Goal: Task Accomplishment & Management: Use online tool/utility

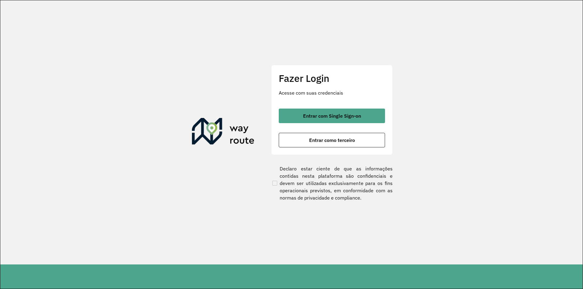
click at [316, 149] on div "Fazer Login Acesse com suas credenciais Entrar com Single Sign-on Entrar como t…" at bounding box center [331, 110] width 121 height 90
click at [317, 147] on div "Fazer Login Acesse com suas credenciais Entrar com Single Sign-on Entrar como t…" at bounding box center [331, 110] width 121 height 90
click at [318, 141] on span "Entrar como terceiro" at bounding box center [332, 140] width 46 height 5
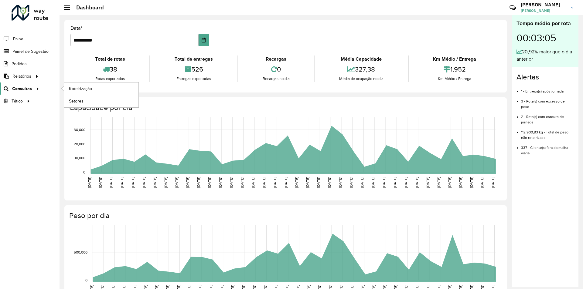
click at [32, 89] on div at bounding box center [36, 89] width 9 height 6
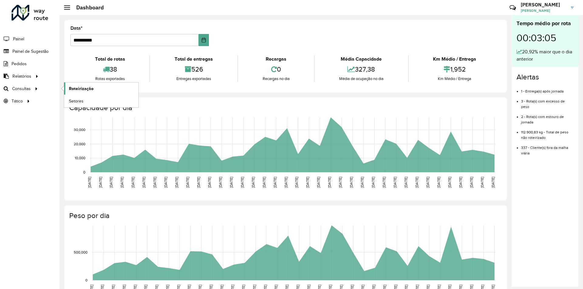
click at [85, 87] on span "Roteirização" at bounding box center [81, 89] width 25 height 6
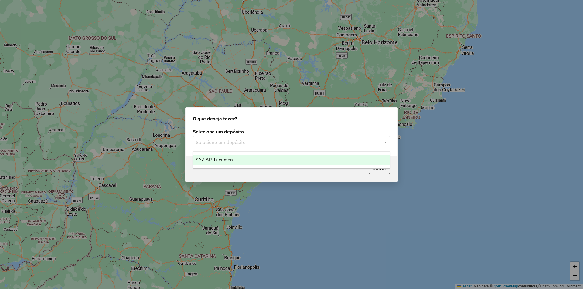
click at [310, 144] on input "text" at bounding box center [285, 142] width 179 height 7
click at [269, 160] on div "SAZ AR Tucuman" at bounding box center [291, 160] width 197 height 10
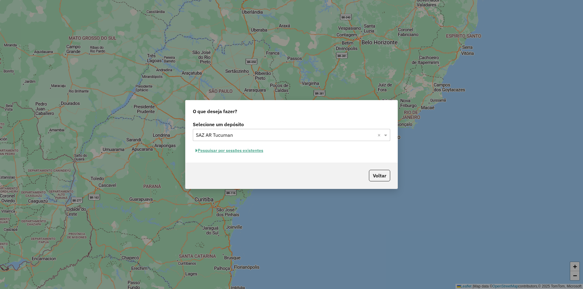
click at [241, 149] on button "Pesquisar por sessões existentes" at bounding box center [229, 150] width 73 height 9
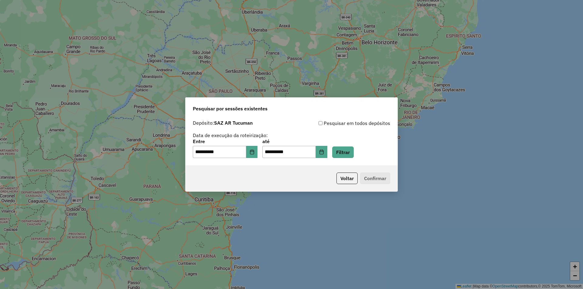
drag, startPoint x: 262, startPoint y: 156, endPoint x: 259, endPoint y: 157, distance: 3.4
click at [261, 157] on div "**********" at bounding box center [291, 148] width 197 height 19
click at [255, 156] on button "Choose Date" at bounding box center [252, 152] width 12 height 12
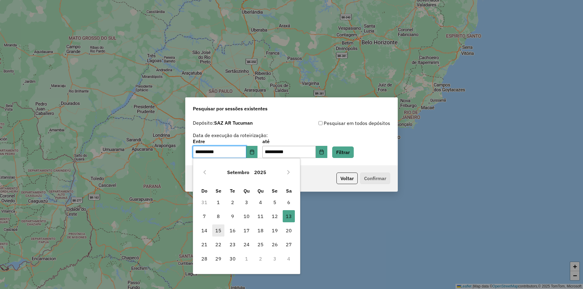
click at [220, 231] on span "15" at bounding box center [218, 231] width 12 height 12
type input "**********"
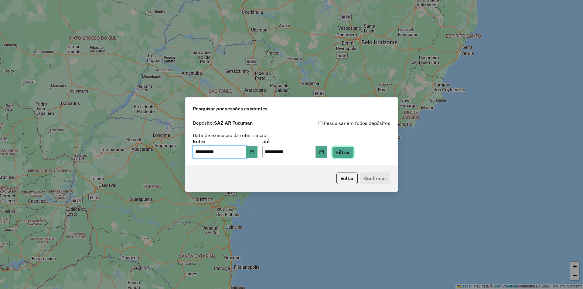
click at [352, 155] on button "Filtrar" at bounding box center [343, 153] width 22 height 12
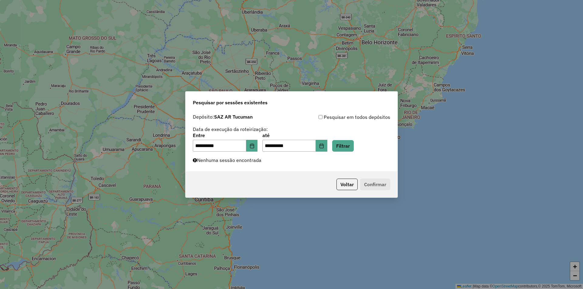
drag, startPoint x: 432, startPoint y: 25, endPoint x: 412, endPoint y: 32, distance: 21.0
click at [412, 32] on div "**********" at bounding box center [291, 144] width 583 height 289
click at [351, 142] on button "Filtrar" at bounding box center [343, 146] width 22 height 12
click at [349, 145] on button "Filtrar" at bounding box center [343, 146] width 22 height 12
click at [343, 140] on div "**********" at bounding box center [291, 142] width 197 height 19
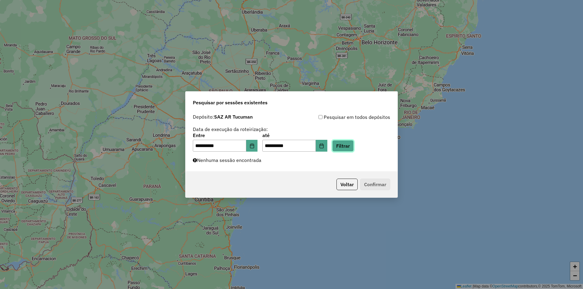
click at [344, 142] on button "Filtrar" at bounding box center [343, 146] width 22 height 12
click at [257, 152] on div "**********" at bounding box center [291, 141] width 212 height 61
click at [258, 143] on button "Choose Date" at bounding box center [252, 146] width 12 height 12
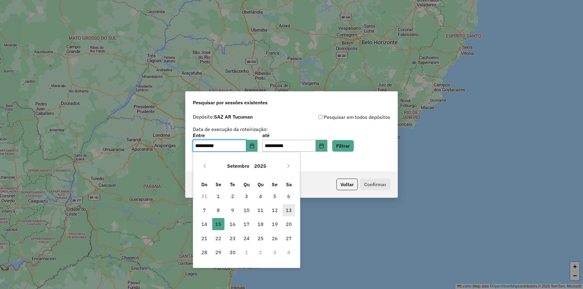
click at [284, 212] on span "13" at bounding box center [289, 210] width 12 height 12
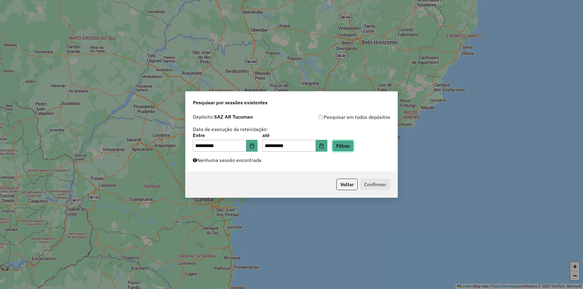
click at [354, 147] on button "Filtrar" at bounding box center [343, 146] width 22 height 12
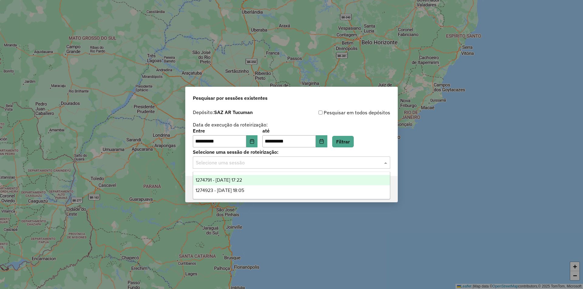
drag, startPoint x: 347, startPoint y: 159, endPoint x: 296, endPoint y: 163, distance: 51.1
click at [347, 159] on input "text" at bounding box center [285, 162] width 179 height 7
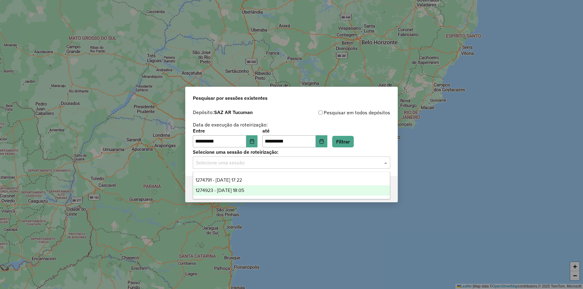
click at [244, 192] on span "1274923 - 13/09/2025 18:05" at bounding box center [219, 190] width 49 height 5
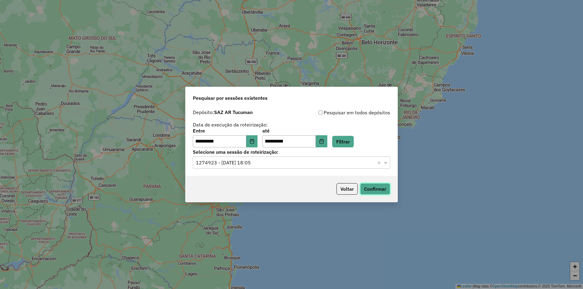
click at [380, 190] on button "Confirmar" at bounding box center [375, 189] width 30 height 12
click at [327, 145] on button "Choose Date" at bounding box center [322, 141] width 12 height 12
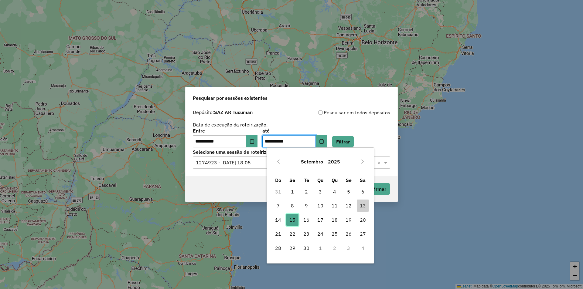
click at [288, 221] on span "15" at bounding box center [292, 220] width 12 height 12
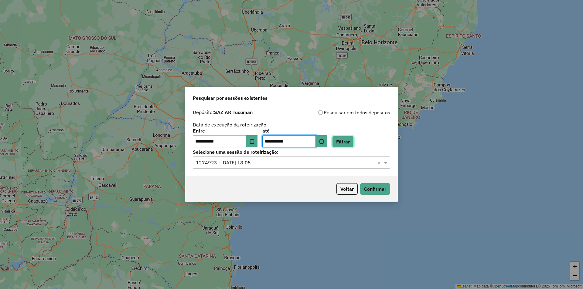
click at [354, 142] on button "Filtrar" at bounding box center [343, 142] width 22 height 12
click at [252, 136] on hb-app "**********" at bounding box center [291, 144] width 583 height 289
click at [254, 136] on button "Choose Date" at bounding box center [252, 141] width 12 height 12
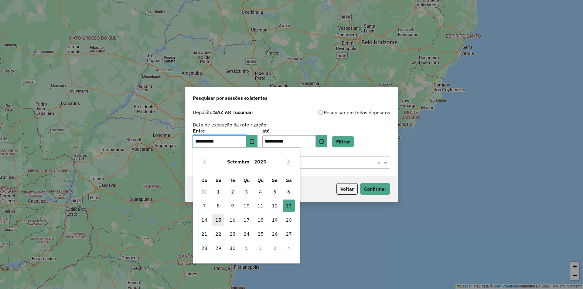
click at [218, 220] on span "15" at bounding box center [218, 220] width 12 height 12
type input "**********"
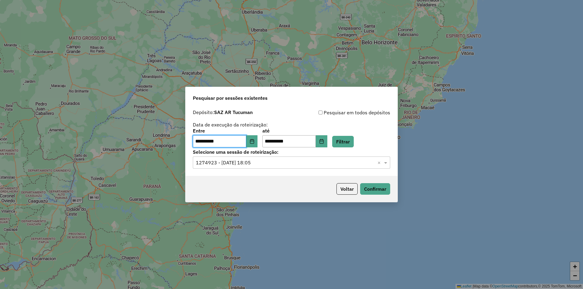
click at [363, 146] on div "**********" at bounding box center [291, 138] width 197 height 19
click at [354, 145] on button "Filtrar" at bounding box center [343, 142] width 22 height 12
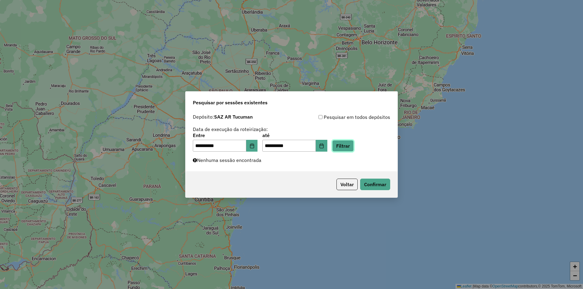
click at [354, 141] on button "Filtrar" at bounding box center [343, 146] width 22 height 12
click at [346, 149] on button "Filtrar" at bounding box center [343, 146] width 22 height 12
drag, startPoint x: 345, startPoint y: 141, endPoint x: 349, endPoint y: 142, distance: 3.7
click at [345, 141] on button "Filtrar" at bounding box center [343, 146] width 22 height 12
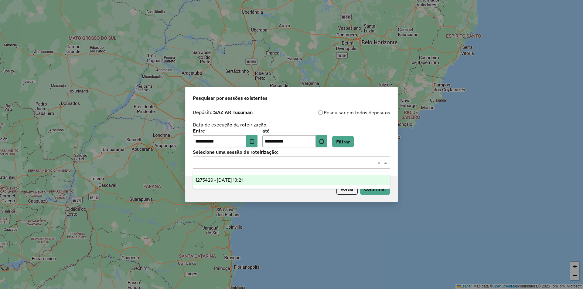
click at [352, 161] on input "text" at bounding box center [285, 162] width 179 height 7
click at [354, 147] on button "Filtrar" at bounding box center [343, 142] width 22 height 12
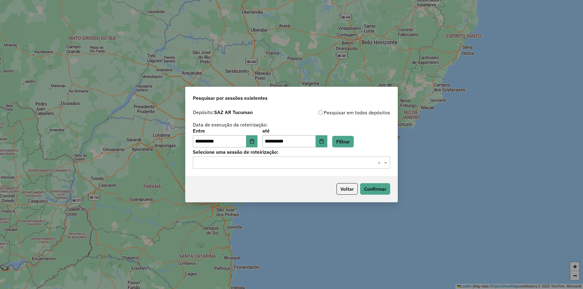
click at [341, 162] on input "text" at bounding box center [285, 162] width 179 height 7
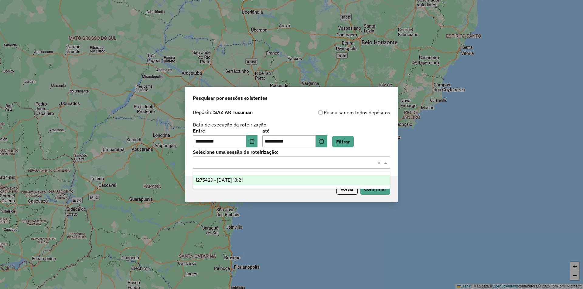
click at [341, 162] on input "text" at bounding box center [285, 162] width 179 height 7
click at [349, 138] on button "Filtrar" at bounding box center [343, 142] width 22 height 12
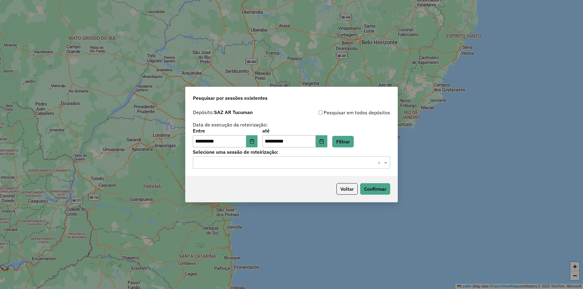
click at [346, 157] on div "Selecione uma sessão × ×" at bounding box center [291, 163] width 197 height 12
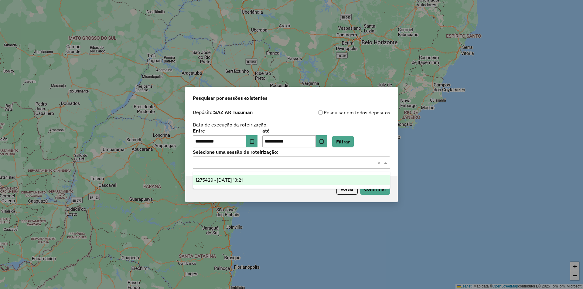
click at [347, 160] on input "text" at bounding box center [285, 162] width 179 height 7
click at [352, 146] on button "Filtrar" at bounding box center [343, 142] width 22 height 12
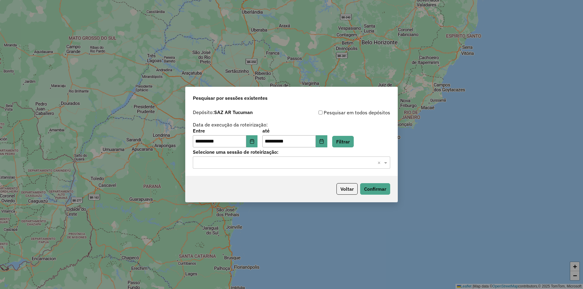
click at [361, 162] on input "text" at bounding box center [285, 162] width 179 height 7
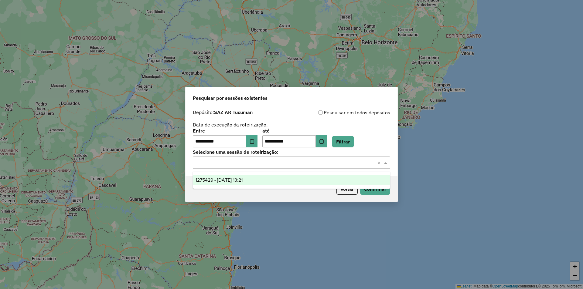
click at [362, 148] on label "Selecione uma sessão de roteirização:" at bounding box center [291, 151] width 197 height 7
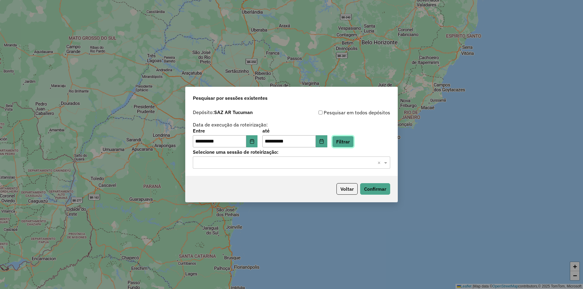
click at [354, 143] on button "Filtrar" at bounding box center [343, 142] width 22 height 12
click at [327, 169] on div "**********" at bounding box center [291, 141] width 212 height 69
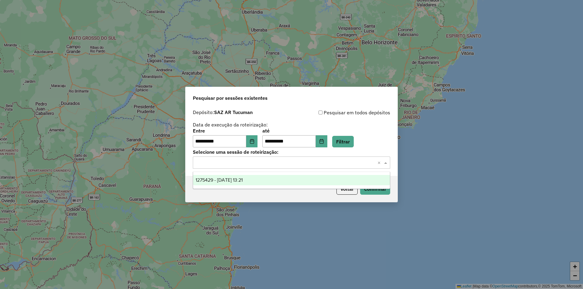
click at [327, 167] on div "Selecione uma sessão × ×" at bounding box center [291, 163] width 197 height 12
click at [354, 146] on button "Filtrar" at bounding box center [343, 142] width 22 height 12
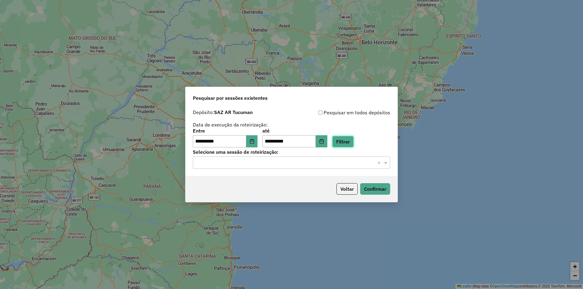
click at [354, 141] on button "Filtrar" at bounding box center [343, 142] width 22 height 12
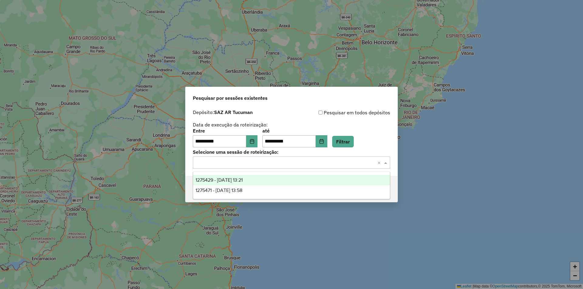
click at [354, 161] on input "text" at bounding box center [285, 162] width 179 height 7
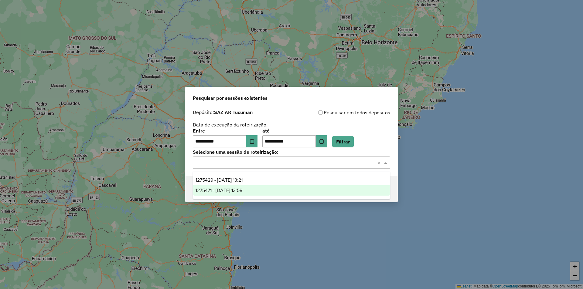
click at [291, 191] on div "1275471 - 15/09/2025 13:58" at bounding box center [291, 190] width 197 height 10
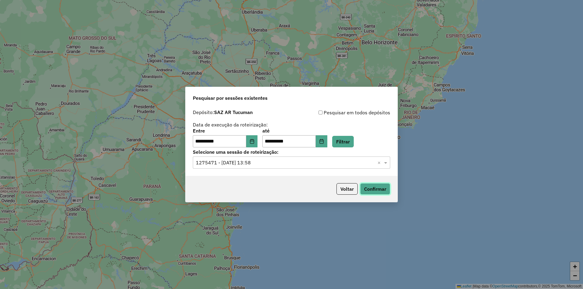
click at [380, 194] on button "Confirmar" at bounding box center [375, 189] width 30 height 12
click at [352, 142] on button "Filtrar" at bounding box center [343, 142] width 22 height 12
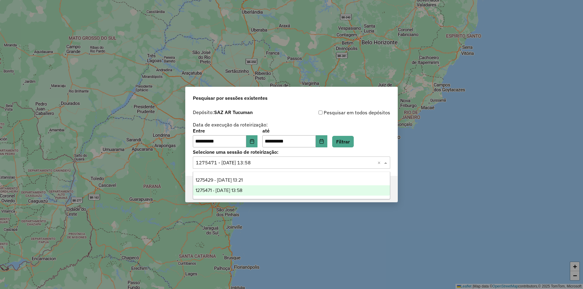
click at [345, 162] on input "text" at bounding box center [285, 162] width 179 height 7
click at [318, 189] on div "1275471 - 15/09/2025 13:58" at bounding box center [291, 190] width 197 height 10
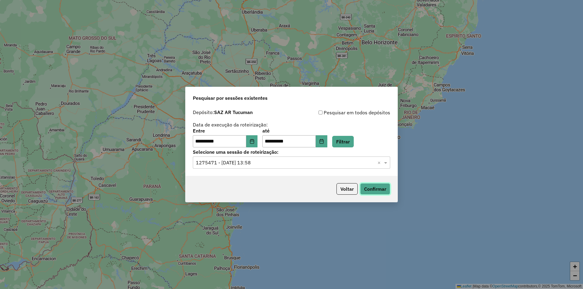
click at [374, 188] on button "Confirmar" at bounding box center [375, 189] width 30 height 12
click at [355, 148] on label "Selecione uma sessão de roteirização:" at bounding box center [291, 151] width 197 height 7
click at [354, 145] on button "Filtrar" at bounding box center [343, 142] width 22 height 12
click at [338, 166] on div "Selecione uma sessão × 1275471 - 15/09/2025 13:58 ×" at bounding box center [291, 163] width 197 height 12
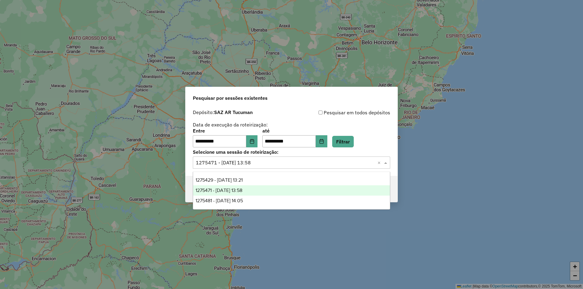
click at [340, 162] on input "text" at bounding box center [285, 162] width 179 height 7
click at [315, 199] on div "1275481 - 15/09/2025 14:05" at bounding box center [291, 201] width 197 height 10
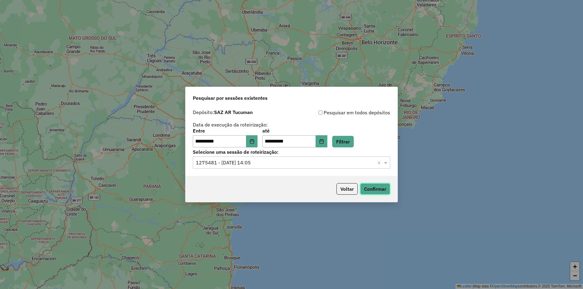
click at [373, 193] on button "Confirmar" at bounding box center [375, 189] width 30 height 12
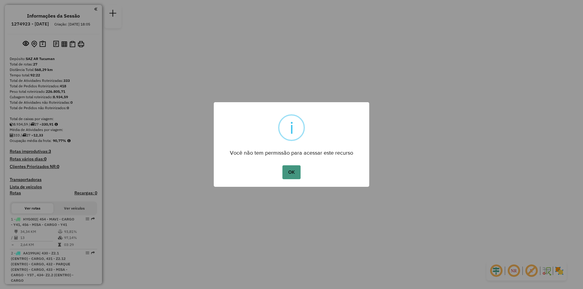
click at [298, 166] on button "OK" at bounding box center [291, 172] width 18 height 14
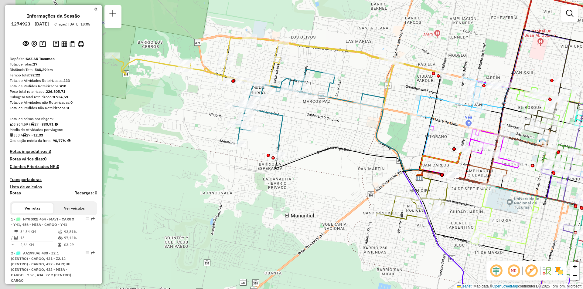
drag, startPoint x: 285, startPoint y: 125, endPoint x: 362, endPoint y: 147, distance: 79.7
click at [362, 147] on div "Janela de atendimento Grade de atendimento Capacidade Transportadoras Veículos …" at bounding box center [291, 144] width 583 height 289
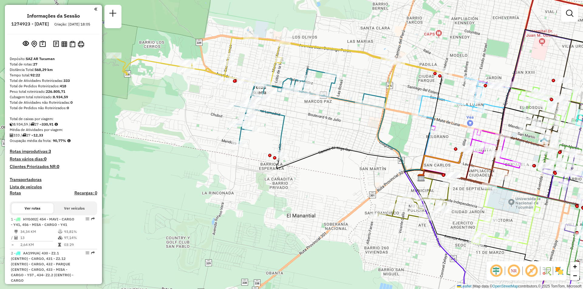
click at [326, 92] on icon at bounding box center [309, 112] width 151 height 86
select select "**********"
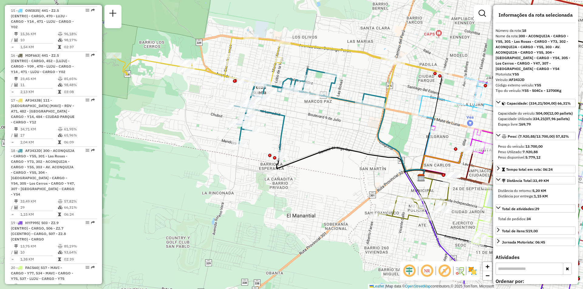
scroll to position [947, 0]
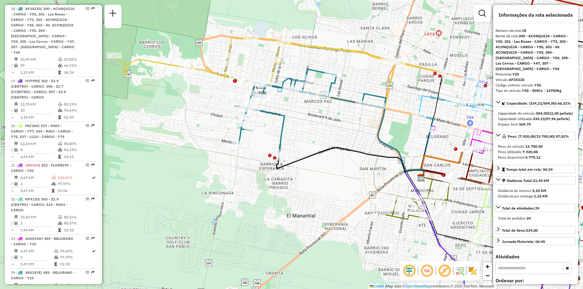
click at [233, 50] on icon at bounding box center [279, 62] width 330 height 48
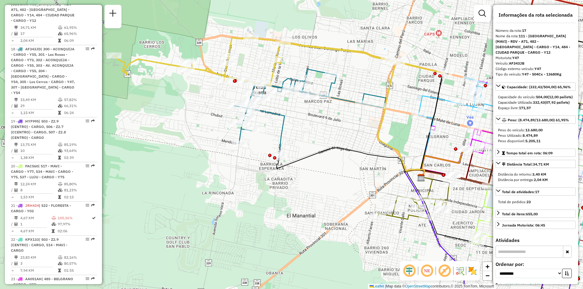
scroll to position [902, 0]
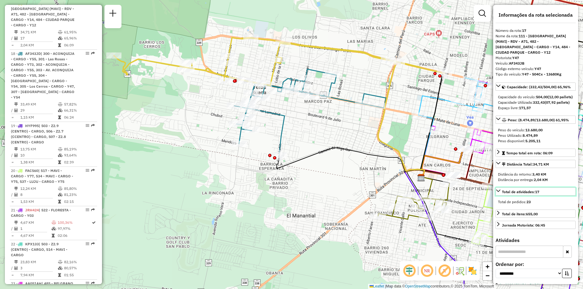
drag, startPoint x: 539, startPoint y: 198, endPoint x: 534, endPoint y: 197, distance: 4.6
click at [534, 194] on span "Total de atividades: 17" at bounding box center [520, 192] width 37 height 5
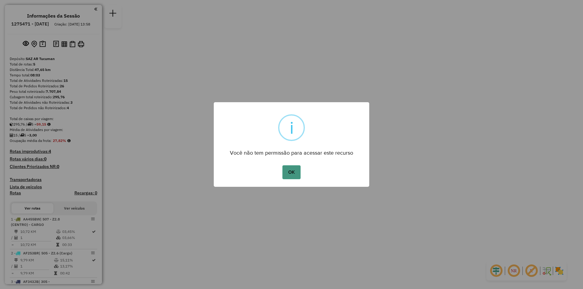
click at [298, 171] on button "OK" at bounding box center [291, 172] width 18 height 14
click at [282, 165] on button "OK" at bounding box center [291, 172] width 18 height 14
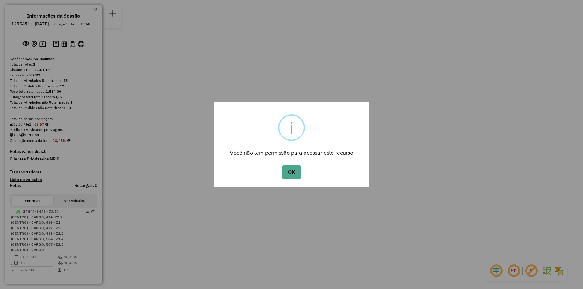
click at [293, 164] on div "OK No Cancel" at bounding box center [291, 172] width 155 height 17
click at [293, 171] on button "OK" at bounding box center [291, 172] width 18 height 14
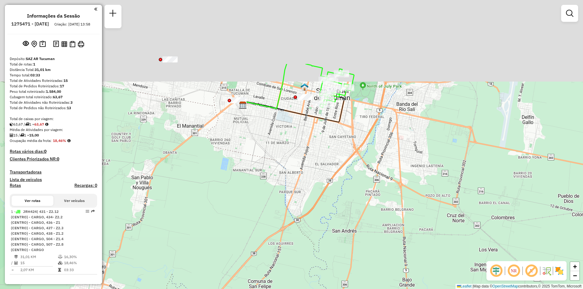
drag, startPoint x: 322, startPoint y: 116, endPoint x: 292, endPoint y: 244, distance: 131.5
click at [292, 244] on div "Janela de atendimento Grade de atendimento Capacidade Transportadoras Veículos …" at bounding box center [291, 144] width 583 height 289
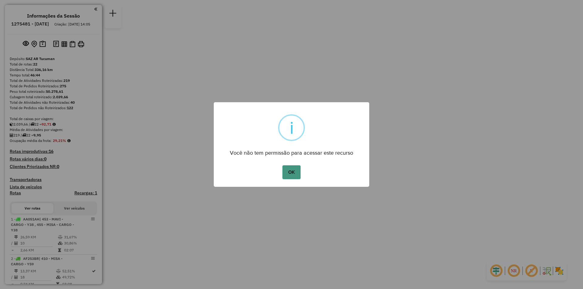
click at [292, 168] on button "OK" at bounding box center [291, 172] width 18 height 14
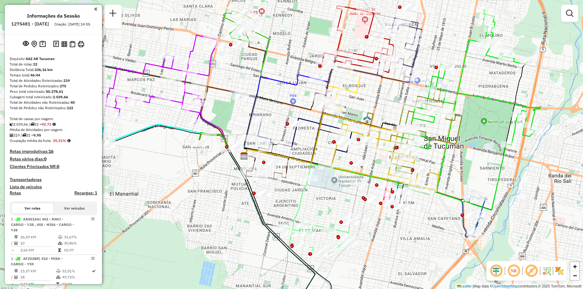
drag, startPoint x: 323, startPoint y: 185, endPoint x: 449, endPoint y: 181, distance: 125.7
click at [449, 181] on div "Janela de atendimento Grade de atendimento Capacidade Transportadoras Veículos …" at bounding box center [291, 144] width 583 height 289
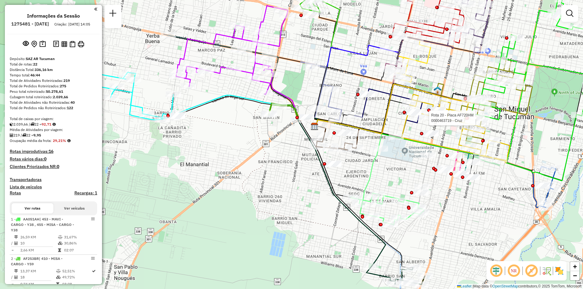
drag, startPoint x: 397, startPoint y: 147, endPoint x: 468, endPoint y: 117, distance: 77.2
click at [468, 117] on div at bounding box center [467, 118] width 3 height 3
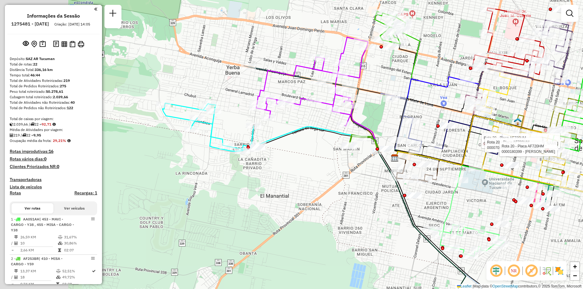
drag, startPoint x: 204, startPoint y: 116, endPoint x: 283, endPoint y: 148, distance: 86.2
click at [283, 148] on div "Rota 20 - Placa AF720HM 0000326835 - KANCYPER ADRIAN GUSTAVO Rota 20 - Placa AF…" at bounding box center [291, 144] width 583 height 289
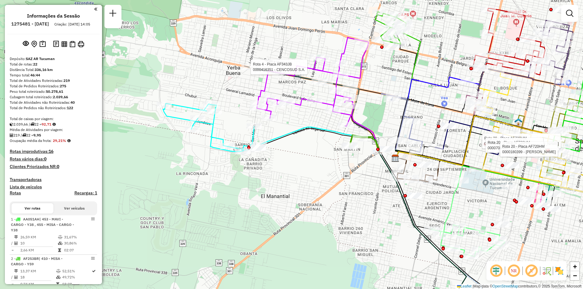
select select "**********"
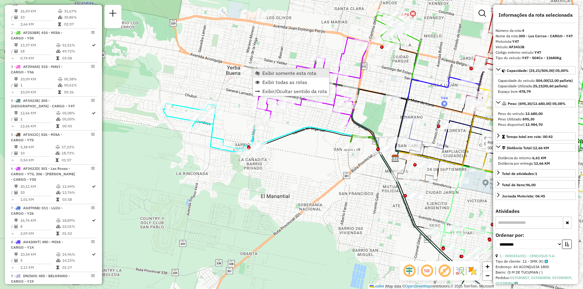
scroll to position [323, 0]
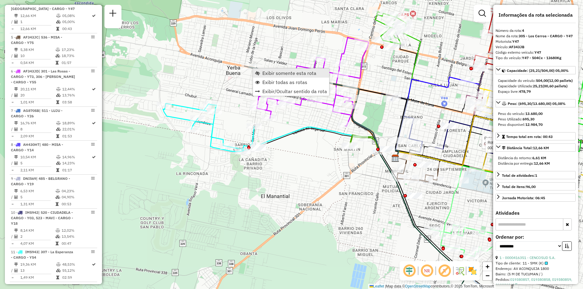
click at [263, 73] on span "Exibir somente esta rota" at bounding box center [289, 73] width 54 height 5
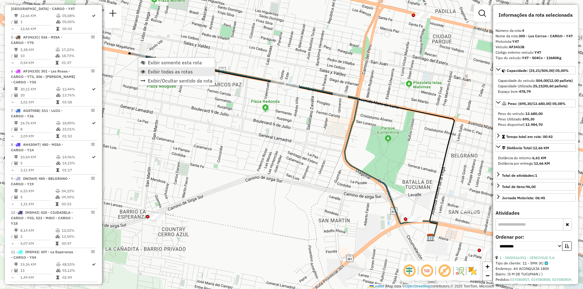
click at [169, 71] on span "Exibir todas as rotas" at bounding box center [170, 71] width 45 height 5
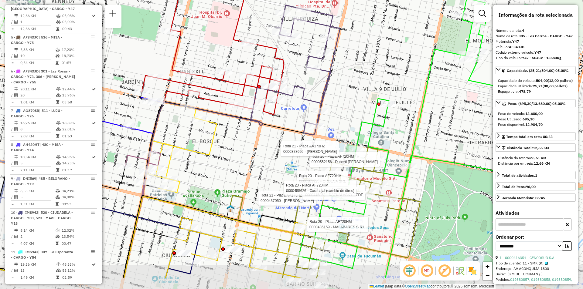
drag, startPoint x: 254, startPoint y: 90, endPoint x: 250, endPoint y: 67, distance: 23.0
click at [250, 67] on div "Rota 21 - Placa AA173HZ 0000437050 - MOSQUEIRA ROBERTO DAVID Rota 20 - Placa AF…" at bounding box center [291, 144] width 583 height 289
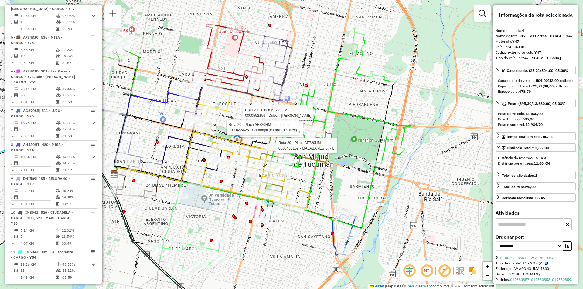
drag, startPoint x: 362, startPoint y: 111, endPoint x: 355, endPoint y: 117, distance: 8.4
click at [361, 113] on div "Rota 20 - Placa AF720HM 0000435159 - MALABARES S.R.L. Rota 20 - Placa AF720HM 0…" at bounding box center [291, 144] width 583 height 289
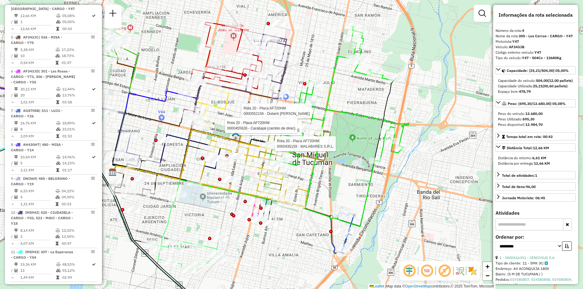
click at [390, 213] on div "Rota 20 - Placa AF720HM 0000435159 - MALABARES S.R.L. Rota 20 - Placa AF720HM 0…" at bounding box center [291, 144] width 583 height 289
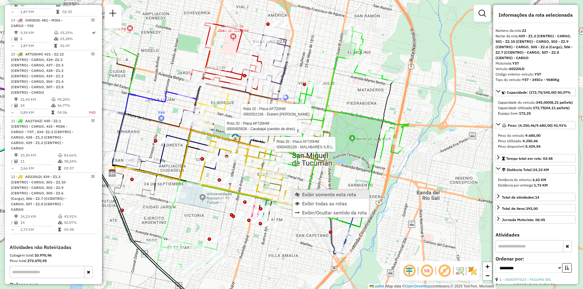
scroll to position [959, 0]
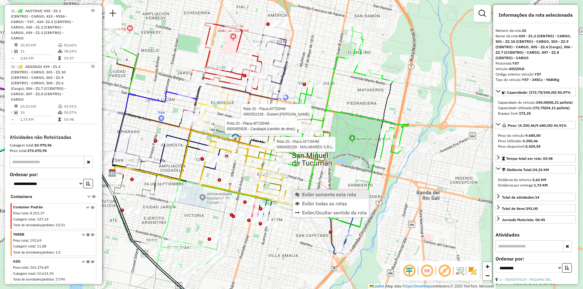
click at [311, 195] on span "Exibir somente esta rota" at bounding box center [329, 194] width 54 height 5
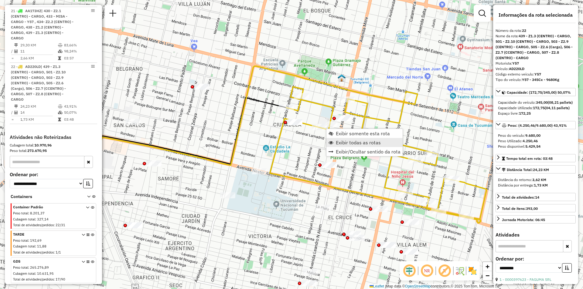
click at [336, 142] on span "Exibir todas as rotas" at bounding box center [358, 142] width 45 height 5
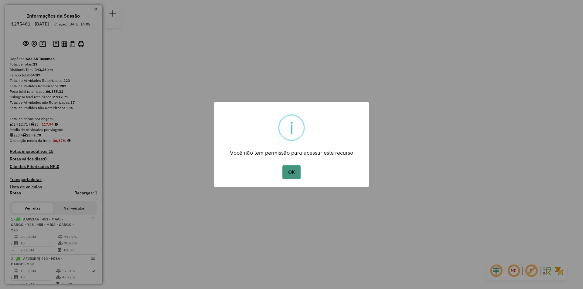
click at [288, 174] on button "OK" at bounding box center [291, 172] width 18 height 14
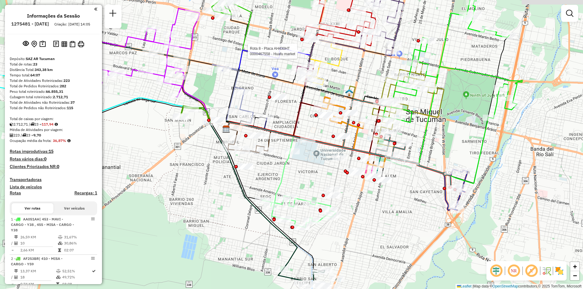
drag, startPoint x: 360, startPoint y: 141, endPoint x: 292, endPoint y: 103, distance: 78.0
click at [292, 103] on div "Rota 8 - Placa AH430HT 0000467558 - Huafu market Janela de atendimento Grade de…" at bounding box center [291, 144] width 583 height 289
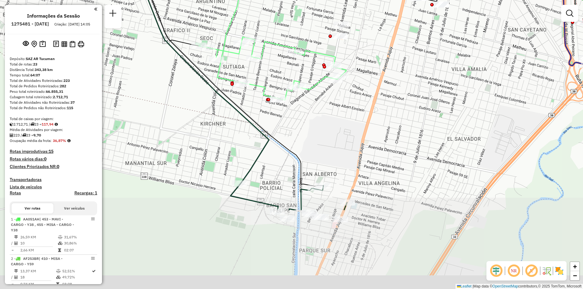
drag, startPoint x: 333, startPoint y: 225, endPoint x: 343, endPoint y: 120, distance: 105.8
click at [343, 120] on div "Rota 8 - Placa AH430HT 0000467558 - Huafu market Janela de atendimento Grade de…" at bounding box center [291, 144] width 583 height 289
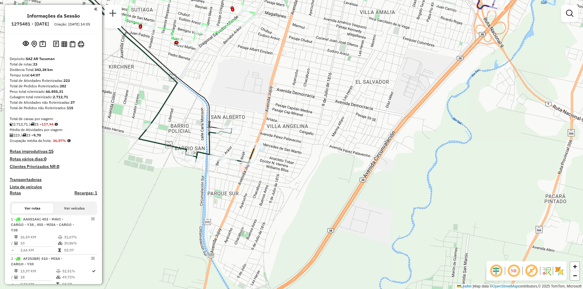
drag, startPoint x: 292, startPoint y: 157, endPoint x: 296, endPoint y: 157, distance: 4.3
click at [296, 157] on div "Rota 8 - Placa AH430HT 0000467558 - Huafu market Janela de atendimento Grade de…" at bounding box center [291, 144] width 583 height 289
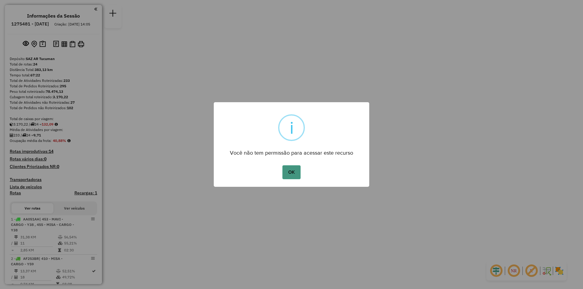
click at [290, 173] on button "OK" at bounding box center [291, 172] width 18 height 14
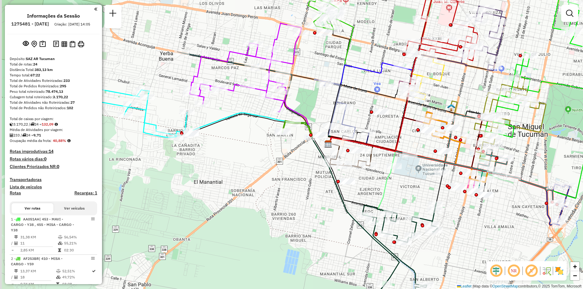
drag, startPoint x: 211, startPoint y: 70, endPoint x: 252, endPoint y: 81, distance: 42.4
click at [269, 84] on icon at bounding box center [246, 67] width 112 height 89
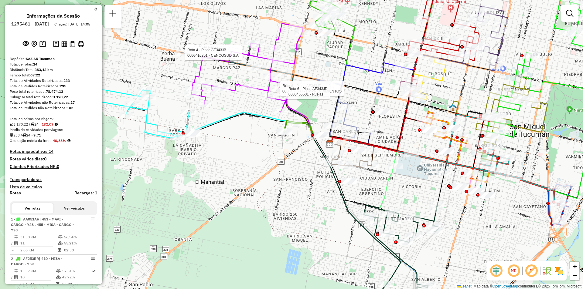
select select "**********"
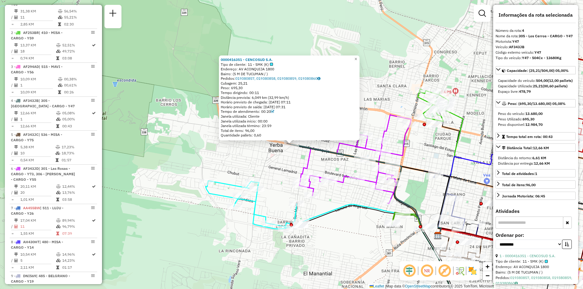
scroll to position [323, 0]
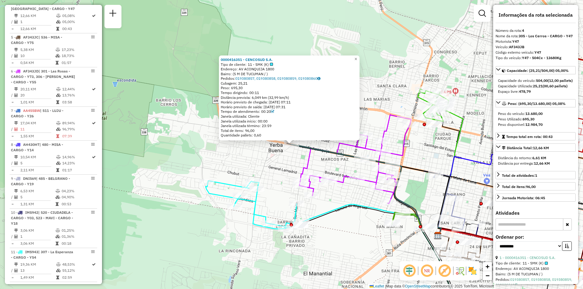
click at [434, 157] on div "0000416351 - CENCOSUD S.A. Tipo de cliente: 11 - SMK (K) Endereço: AV ACONQUIJA…" at bounding box center [291, 144] width 583 height 289
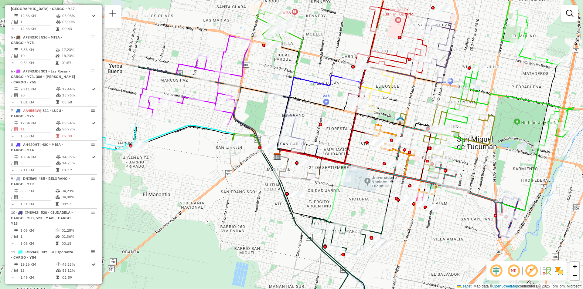
drag, startPoint x: 493, startPoint y: 207, endPoint x: 481, endPoint y: 220, distance: 18.0
click at [481, 220] on div "Janela de atendimento Grade de atendimento Capacidade Transportadoras Veículos …" at bounding box center [291, 144] width 583 height 289
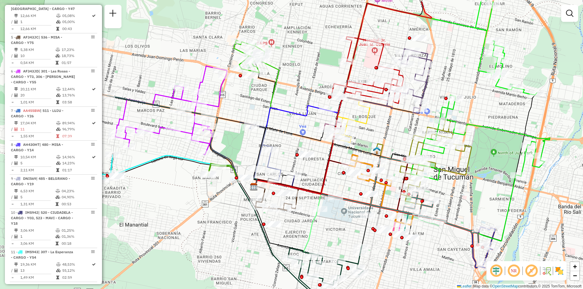
drag, startPoint x: 517, startPoint y: 147, endPoint x: 494, endPoint y: 178, distance: 38.3
click at [494, 178] on div "Janela de atendimento Grade de atendimento Capacidade Transportadoras Veículos …" at bounding box center [291, 144] width 583 height 289
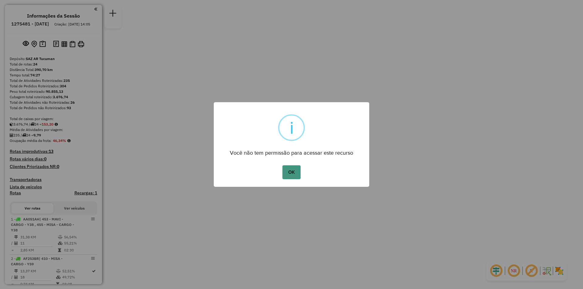
click at [291, 169] on button "OK" at bounding box center [291, 172] width 18 height 14
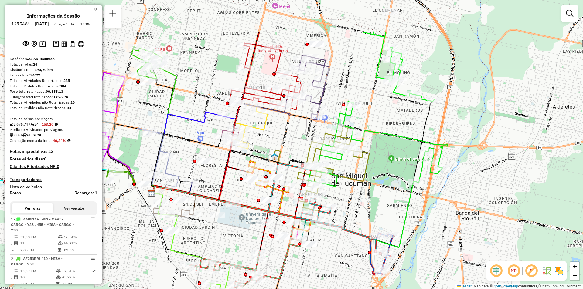
drag, startPoint x: 278, startPoint y: 198, endPoint x: 251, endPoint y: 240, distance: 49.8
click at [251, 240] on icon at bounding box center [224, 214] width 146 height 54
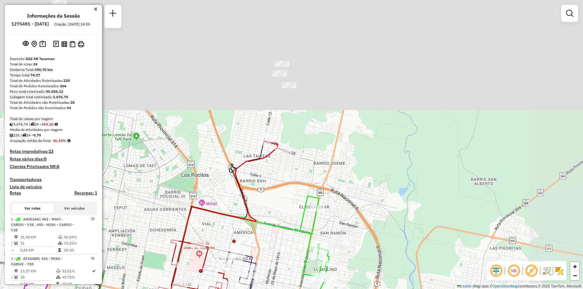
drag, startPoint x: 372, startPoint y: 73, endPoint x: 318, endPoint y: 230, distance: 165.3
click at [317, 240] on div "Rota 1 - Placa AA051AH 0000317806 - RODRIGUEZ SEGUNDO NICANOR Rota 1 - Placa AA…" at bounding box center [291, 144] width 583 height 289
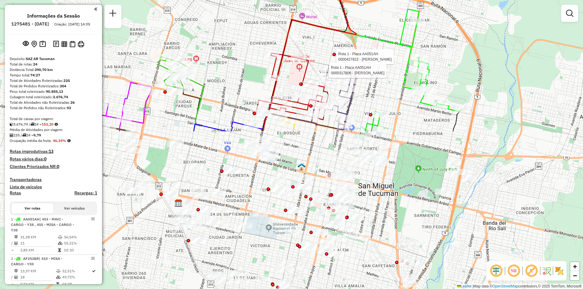
drag, startPoint x: 298, startPoint y: 206, endPoint x: 398, endPoint y: 18, distance: 213.2
click at [398, 18] on div "Rota 1 - Placa AA051AH 0000427822 - [PERSON_NAME] [PERSON_NAME] 1 - Placa AA051…" at bounding box center [291, 144] width 583 height 289
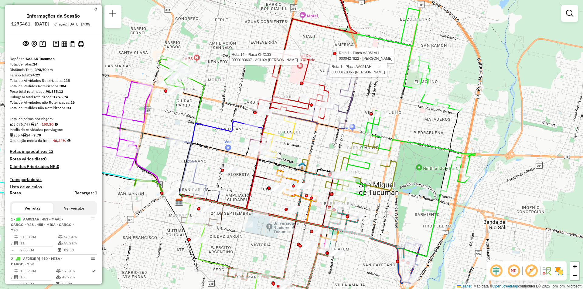
select select "**********"
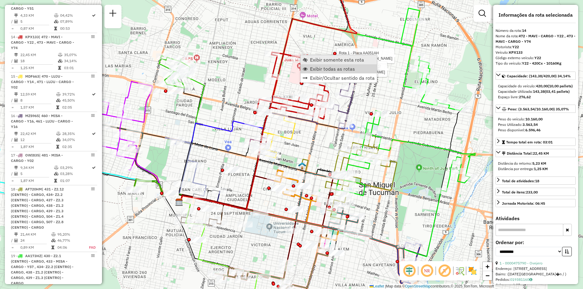
scroll to position [674, 0]
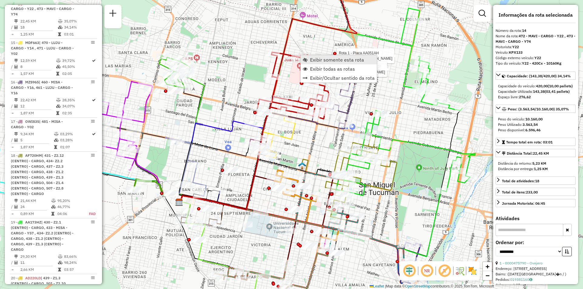
click at [323, 60] on span "Exibir somente esta rota" at bounding box center [337, 59] width 54 height 5
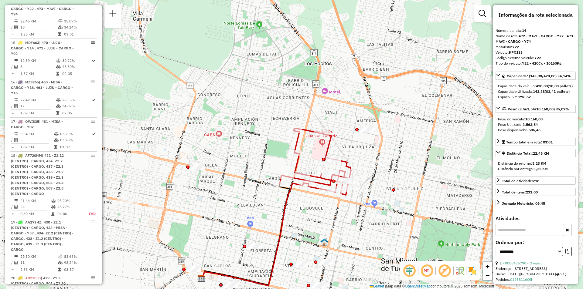
drag, startPoint x: 388, startPoint y: 88, endPoint x: 351, endPoint y: 170, distance: 89.9
click at [357, 178] on div "Janela de atendimento Grade de atendimento Capacidade Transportadoras Veículos …" at bounding box center [291, 144] width 583 height 289
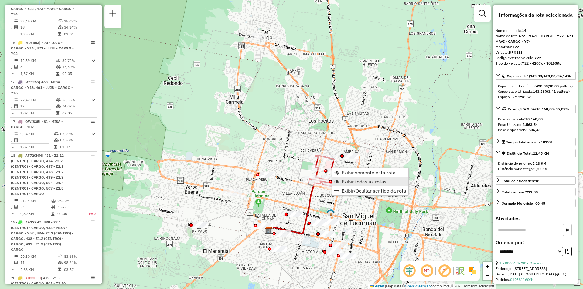
click at [353, 182] on span "Exibir todas as rotas" at bounding box center [363, 181] width 45 height 5
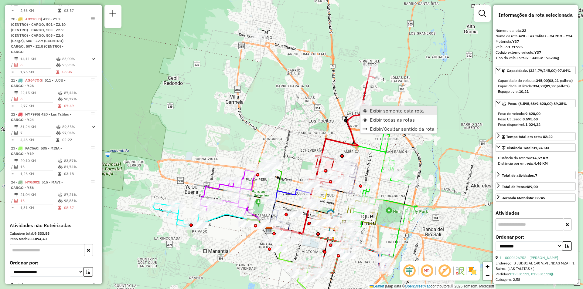
scroll to position [1027, 0]
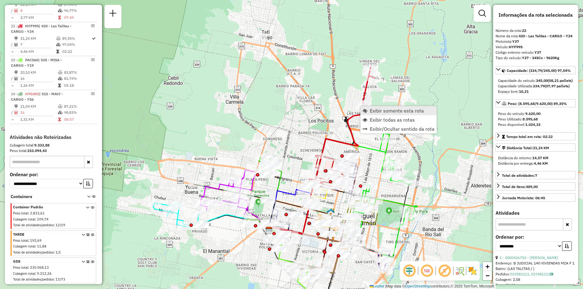
click at [368, 107] on link "Exibir somente esta rota" at bounding box center [398, 110] width 76 height 9
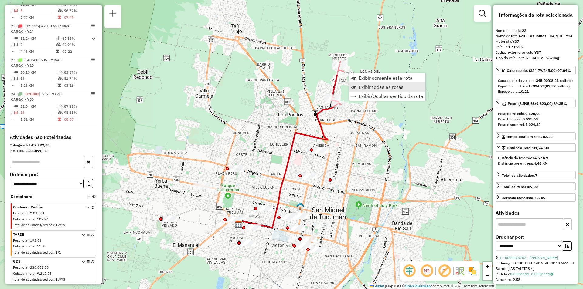
click at [359, 87] on span "Exibir todas as rotas" at bounding box center [380, 87] width 45 height 5
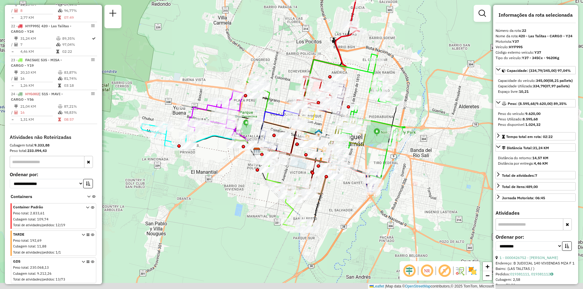
drag, startPoint x: 359, startPoint y: 72, endPoint x: 371, endPoint y: 39, distance: 34.6
click at [371, 39] on div "Janela de atendimento Grade de atendimento Capacidade Transportadoras Veículos …" at bounding box center [291, 144] width 583 height 289
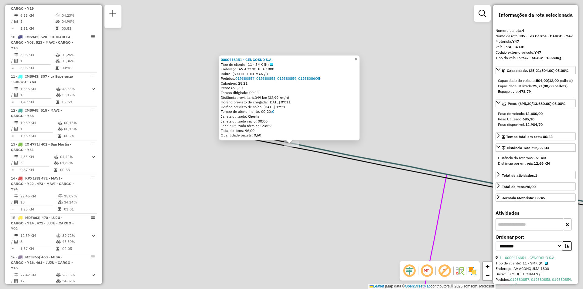
scroll to position [323, 0]
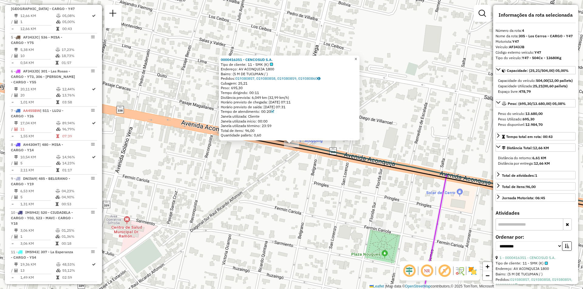
click at [358, 59] on link "×" at bounding box center [355, 59] width 7 height 7
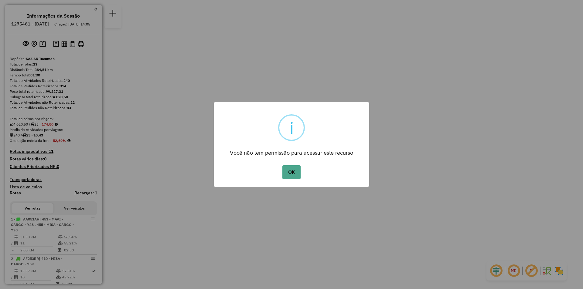
click at [282, 165] on button "OK" at bounding box center [291, 172] width 18 height 14
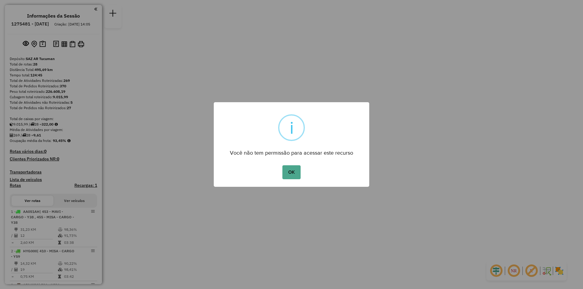
click at [288, 181] on div "× i Você não tem permissão para acessar este recurso OK No Cancel" at bounding box center [291, 144] width 155 height 85
click at [291, 178] on button "OK" at bounding box center [291, 172] width 18 height 14
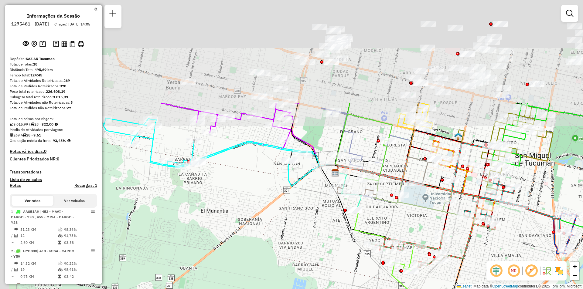
drag, startPoint x: 264, startPoint y: 60, endPoint x: 302, endPoint y: 189, distance: 134.1
click at [302, 189] on div "Janela de atendimento Grade de atendimento Capacidade Transportadoras Veículos …" at bounding box center [291, 144] width 583 height 289
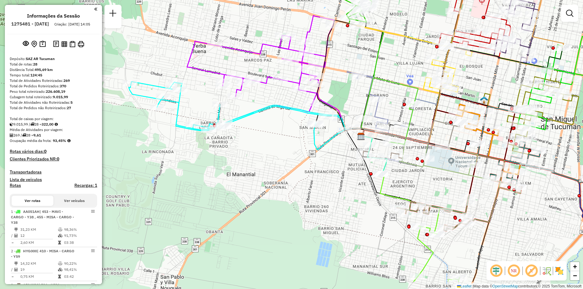
drag, startPoint x: 188, startPoint y: 181, endPoint x: 217, endPoint y: 141, distance: 49.8
click at [217, 141] on div "Janela de atendimento Grade de atendimento Capacidade Transportadoras Veículos …" at bounding box center [291, 144] width 583 height 289
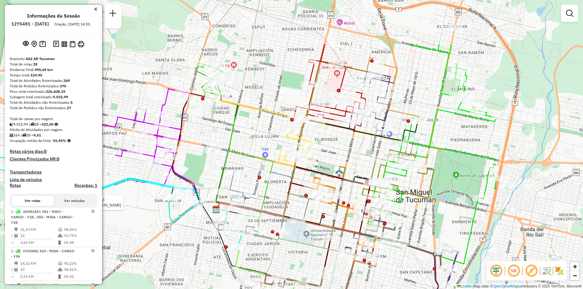
drag, startPoint x: 238, startPoint y: 102, endPoint x: 102, endPoint y: 148, distance: 143.8
click at [102, 148] on hb-router-mapa "Informações da Sessão 1275481 - [DATE] Criação: [DATE] 14:05 Depósito: SAZ AR T…" at bounding box center [291, 144] width 583 height 289
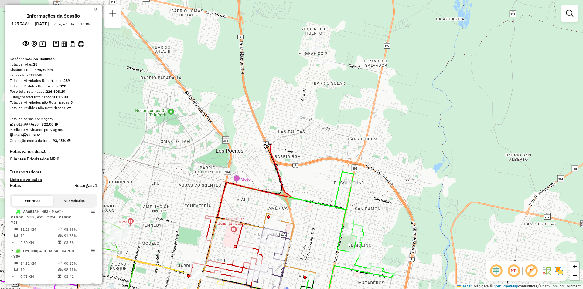
drag, startPoint x: 238, startPoint y: 154, endPoint x: 199, endPoint y: 205, distance: 65.2
click at [199, 212] on div "Rota 7 - Placa IMS943 0000415737 - [PERSON_NAME] 4 - Placa AA173HY 0000458084 -…" at bounding box center [291, 144] width 583 height 289
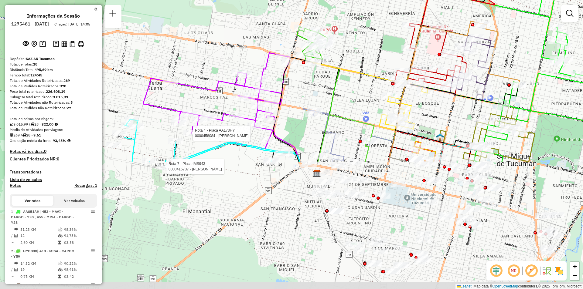
drag, startPoint x: 220, startPoint y: 151, endPoint x: 400, endPoint y: 13, distance: 227.0
click at [404, 0] on html "Aguarde... Pop-up bloqueado! Seu navegador bloqueou automáticamente a abertura …" at bounding box center [291, 144] width 583 height 289
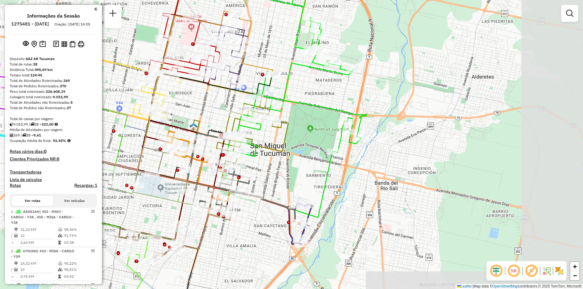
drag, startPoint x: 439, startPoint y: 121, endPoint x: 191, endPoint y: 111, distance: 247.8
click at [191, 111] on div "Rota 7 - Placa IMS943 0000415737 - [PERSON_NAME] 4 - Placa AA173HY 0000458084 -…" at bounding box center [291, 144] width 583 height 289
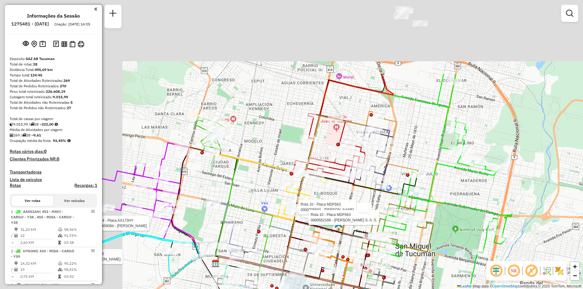
drag, startPoint x: 419, startPoint y: 147, endPoint x: 454, endPoint y: 159, distance: 36.3
click at [462, 168] on icon at bounding box center [383, 153] width 230 height 158
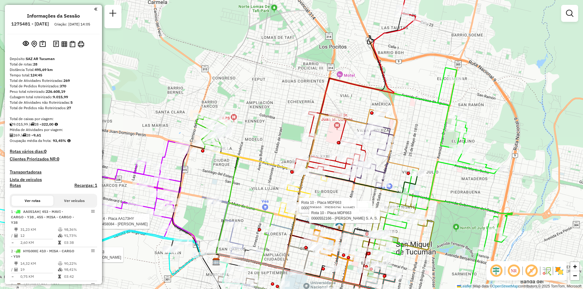
scroll to position [245, 0]
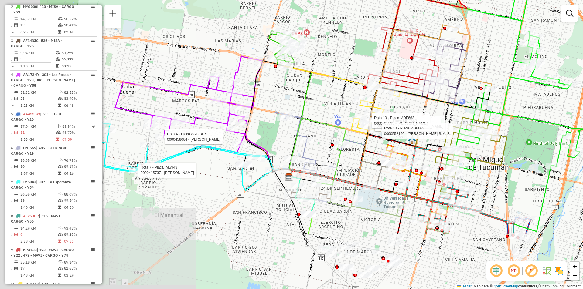
drag, startPoint x: 301, startPoint y: 33, endPoint x: 348, endPoint y: -8, distance: 62.6
click at [348, 0] on html "Aguarde... Pop-up bloqueado! Seu navegador bloqueou automáticamente a abertura …" at bounding box center [291, 144] width 583 height 289
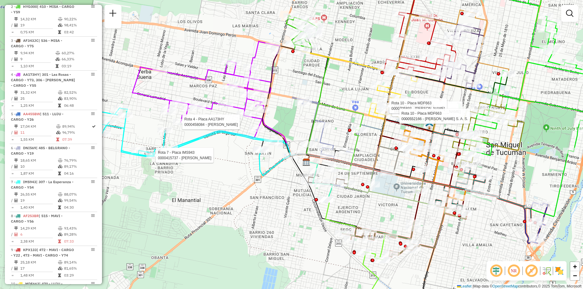
drag, startPoint x: 179, startPoint y: 158, endPoint x: 122, endPoint y: 148, distance: 58.3
click at [122, 148] on div "Rota 7 - Placa IMS943 0000415737 - [PERSON_NAME] 4 - Placa AA173HY 0000458084 -…" at bounding box center [291, 144] width 583 height 289
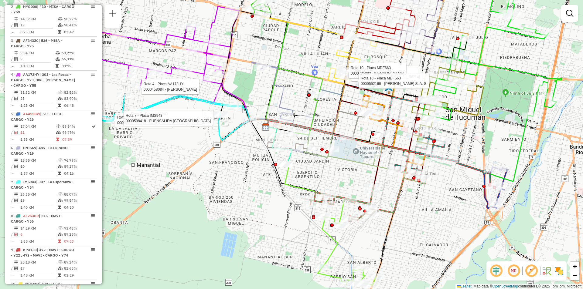
drag, startPoint x: 307, startPoint y: 151, endPoint x: 327, endPoint y: 122, distance: 35.1
click at [327, 122] on div "Rota 7 - Placa IMS943 0000415737 - [PERSON_NAME] 4 - Placa AA173HY 0000458084 -…" at bounding box center [291, 144] width 583 height 289
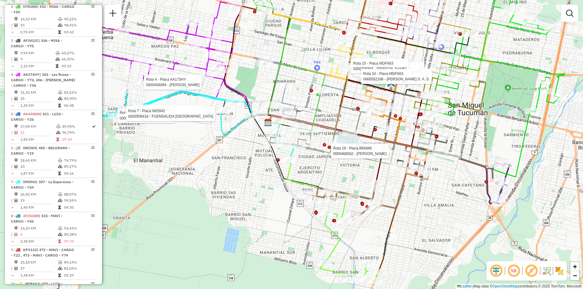
select select "**********"
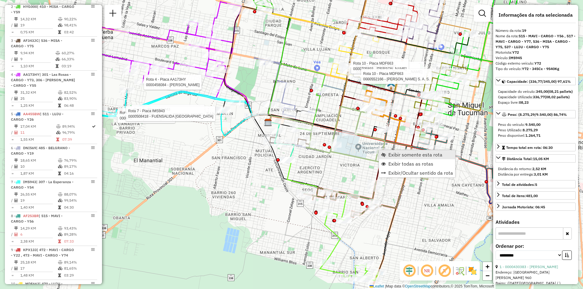
scroll to position [930, 0]
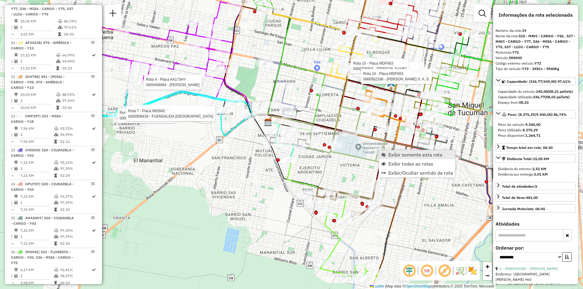
click at [396, 154] on span "Exibir somente esta rota" at bounding box center [415, 154] width 54 height 5
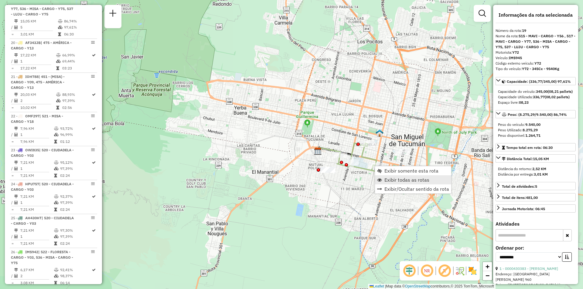
click at [387, 182] on span "Exibir todas as rotas" at bounding box center [406, 180] width 45 height 5
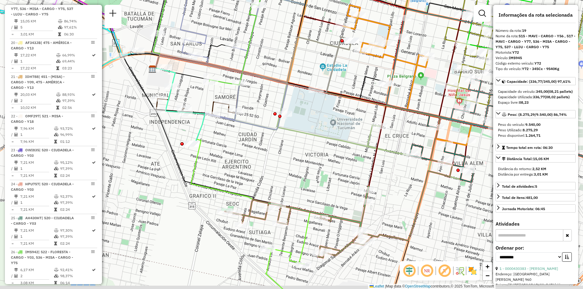
drag, startPoint x: 232, startPoint y: 166, endPoint x: 219, endPoint y: 126, distance: 42.2
click at [219, 126] on div "Janela de atendimento Grade de atendimento Capacidade Transportadoras Veículos …" at bounding box center [291, 144] width 583 height 289
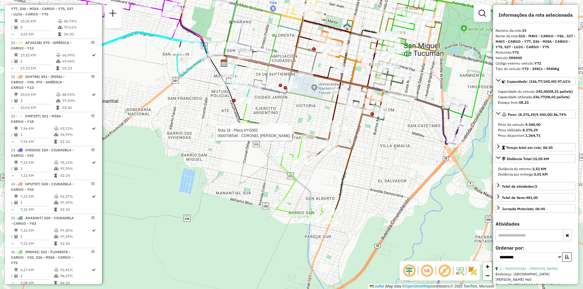
drag, startPoint x: 354, startPoint y: 88, endPoint x: 337, endPoint y: 99, distance: 19.3
click at [337, 99] on icon at bounding box center [282, 93] width 117 height 74
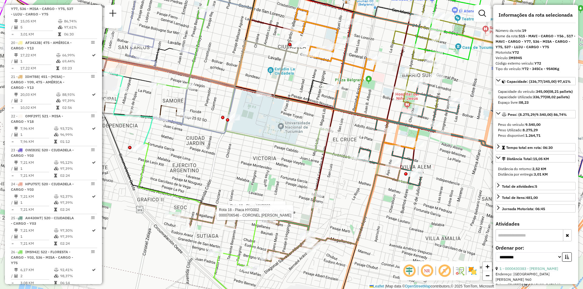
drag, startPoint x: 327, startPoint y: 83, endPoint x: 296, endPoint y: 141, distance: 65.8
click at [296, 103] on icon at bounding box center [217, 80] width 233 height 45
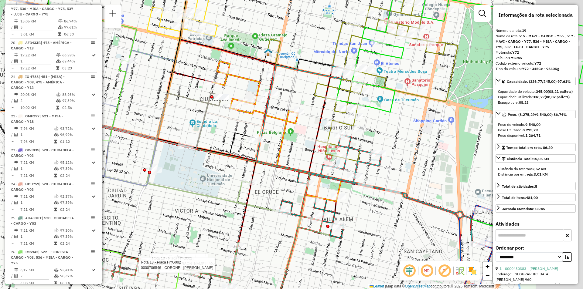
drag, startPoint x: 285, startPoint y: 128, endPoint x: 275, endPoint y: 125, distance: 9.8
click at [275, 125] on icon at bounding box center [263, 131] width 156 height 140
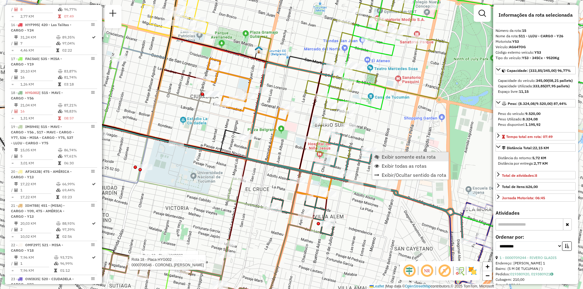
scroll to position [794, 0]
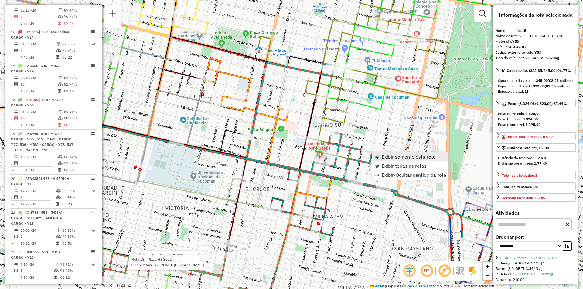
click at [386, 155] on span "Exibir somente esta rota" at bounding box center [408, 156] width 54 height 5
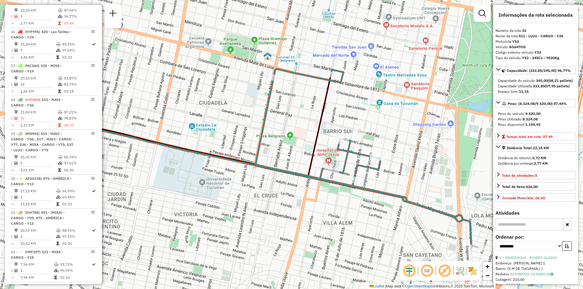
drag, startPoint x: 374, startPoint y: 179, endPoint x: 337, endPoint y: 190, distance: 38.5
click at [337, 190] on div "Janela de atendimento Grade de atendimento Capacidade Transportadoras Veículos …" at bounding box center [291, 144] width 583 height 289
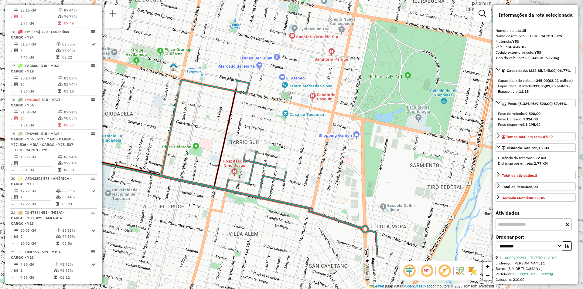
drag, startPoint x: 378, startPoint y: 191, endPoint x: 285, endPoint y: 201, distance: 93.7
click at [285, 201] on icon at bounding box center [272, 169] width 222 height 178
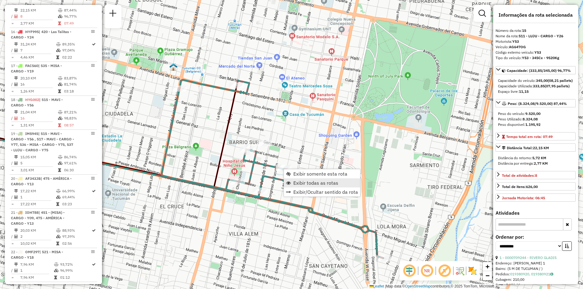
click at [295, 183] on span "Exibir todas as rotas" at bounding box center [315, 183] width 45 height 5
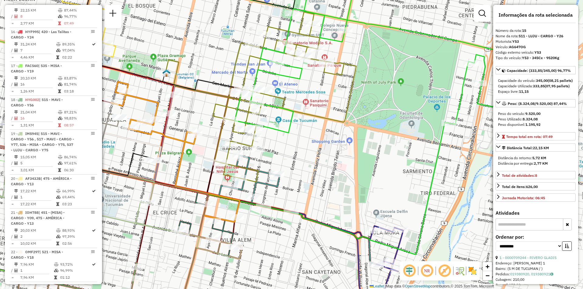
drag, startPoint x: 228, startPoint y: 82, endPoint x: 189, endPoint y: 124, distance: 56.9
click at [189, 124] on icon at bounding box center [88, 110] width 307 height 100
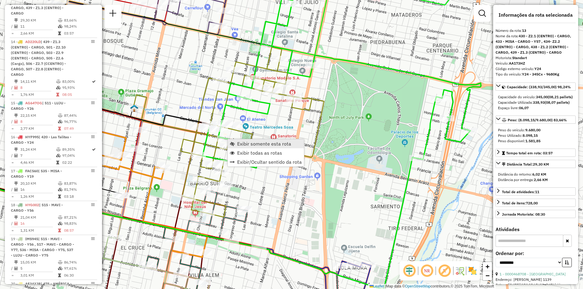
scroll to position [676, 0]
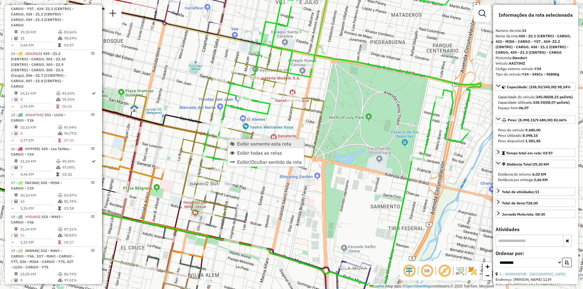
click at [251, 145] on span "Exibir somente esta rota" at bounding box center [264, 143] width 54 height 5
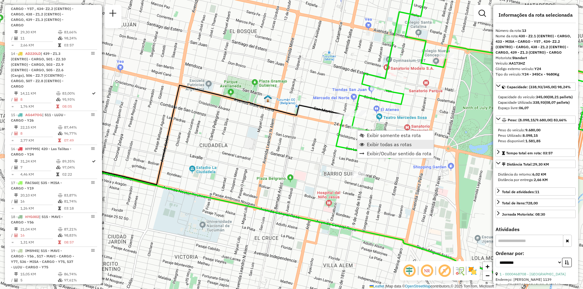
click at [375, 144] on span "Exibir todas as rotas" at bounding box center [389, 144] width 45 height 5
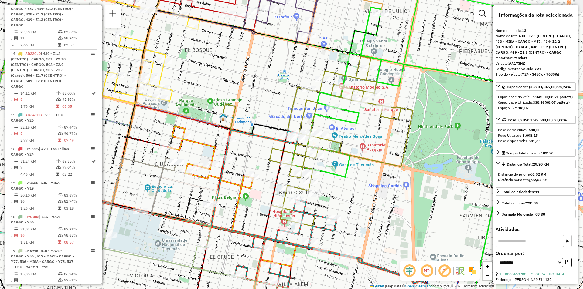
drag, startPoint x: 370, startPoint y: 143, endPoint x: 325, endPoint y: 162, distance: 48.4
click at [325, 162] on div "Janela de atendimento Grade de atendimento Capacidade Transportadoras Veículos …" at bounding box center [291, 144] width 583 height 289
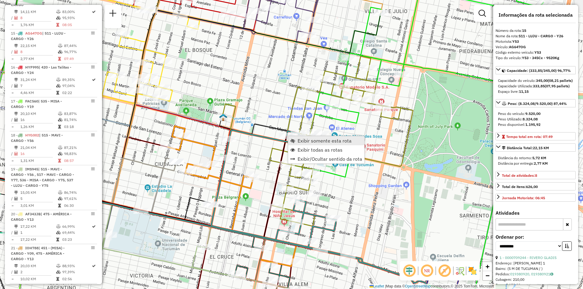
scroll to position [794, 0]
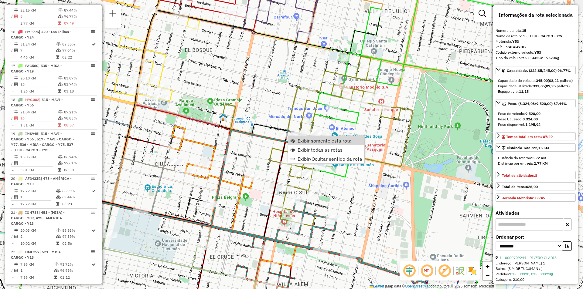
click at [423, 122] on div "Janela de atendimento Grade de atendimento Capacidade Transportadoras Veículos …" at bounding box center [291, 144] width 583 height 289
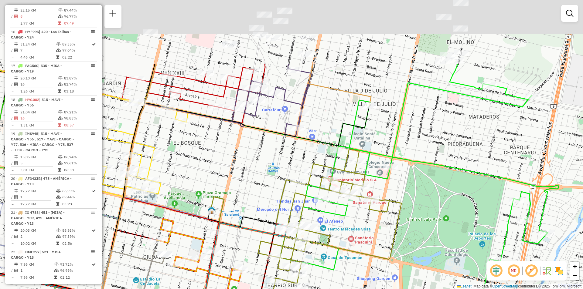
drag, startPoint x: 419, startPoint y: 97, endPoint x: 366, endPoint y: 301, distance: 210.8
click at [366, 289] on html "Aguarde... Pop-up bloqueado! Seu navegador bloqueou automáticamente a abertura …" at bounding box center [291, 144] width 583 height 289
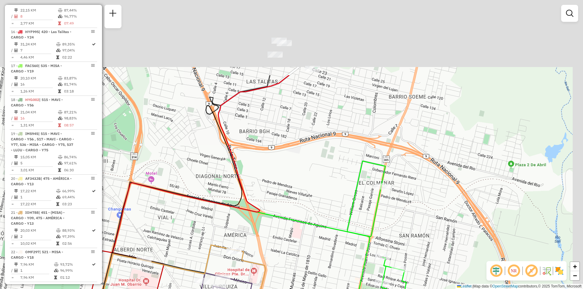
drag, startPoint x: 384, startPoint y: 88, endPoint x: 358, endPoint y: 254, distance: 168.0
click at [358, 254] on div "Janela de atendimento Grade de atendimento Capacidade Transportadoras Veículos …" at bounding box center [291, 144] width 583 height 289
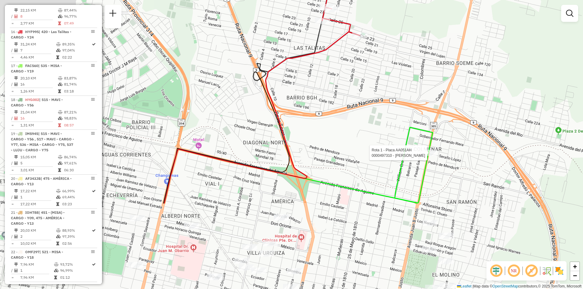
drag, startPoint x: 353, startPoint y: 232, endPoint x: 449, endPoint y: 68, distance: 190.8
click at [447, 71] on div "Rota 1 - Placa AA051AH 0000497310 - GALLARDO [PERSON_NAME] de atendimento Grade…" at bounding box center [291, 144] width 583 height 289
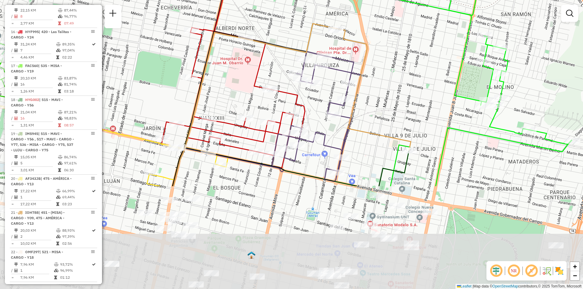
drag, startPoint x: 387, startPoint y: 241, endPoint x: 410, endPoint y: 100, distance: 143.5
click at [410, 100] on div "Rota 1 - Placa AA051AH 0000497310 - GALLARDO [PERSON_NAME] de atendimento Grade…" at bounding box center [291, 144] width 583 height 289
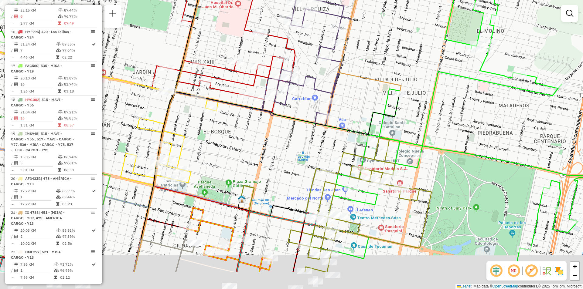
drag, startPoint x: 455, startPoint y: 72, endPoint x: 437, endPoint y: 28, distance: 47.2
click at [437, 28] on div "Rota 1 - Placa AA051AH 0000497310 - GALLARDO [PERSON_NAME] de atendimento Grade…" at bounding box center [291, 144] width 583 height 289
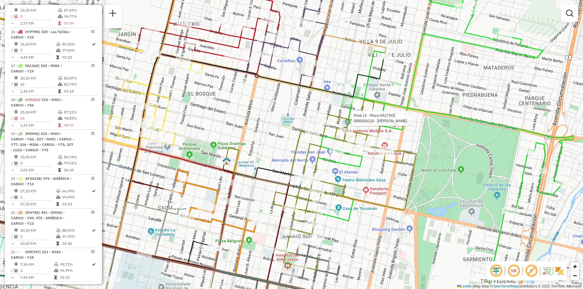
select select "**********"
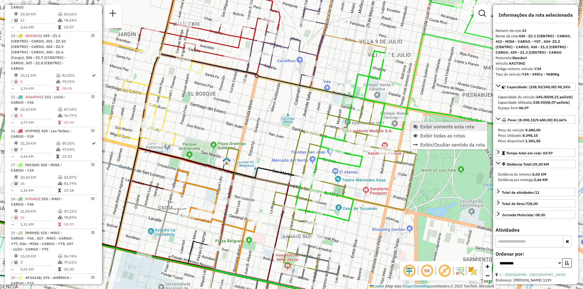
scroll to position [676, 0]
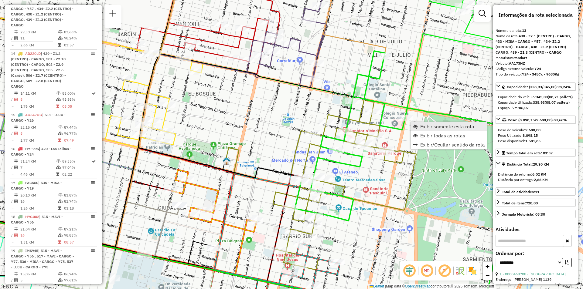
click at [426, 126] on span "Exibir somente esta rota" at bounding box center [447, 126] width 54 height 5
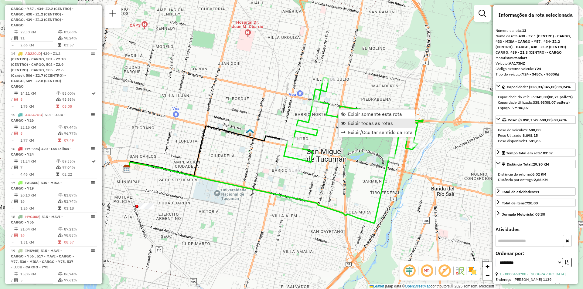
click at [371, 127] on link "Exibir todas as rotas" at bounding box center [376, 123] width 76 height 9
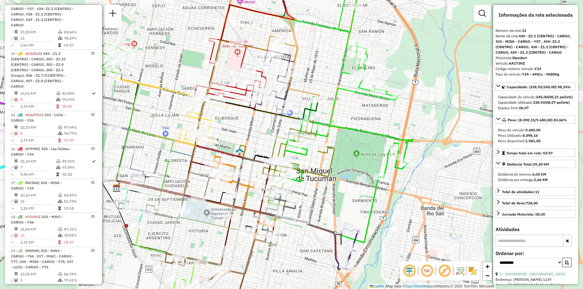
drag, startPoint x: 362, startPoint y: 129, endPoint x: 344, endPoint y: 166, distance: 40.7
click at [344, 171] on icon at bounding box center [342, 139] width 139 height 85
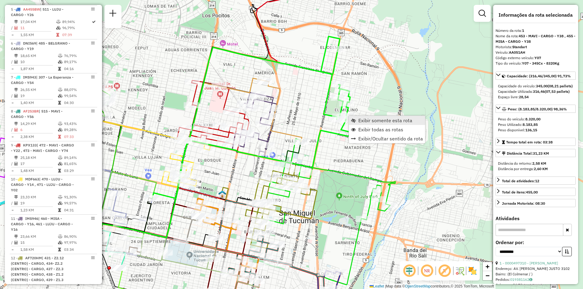
scroll to position [208, 0]
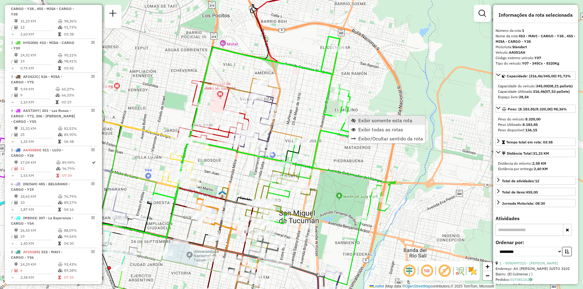
click at [356, 120] on link "Exibir somente esta rota" at bounding box center [387, 120] width 76 height 9
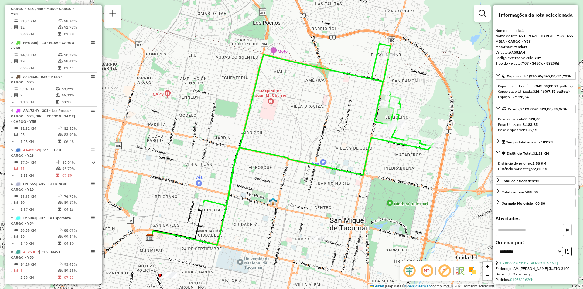
drag, startPoint x: 359, startPoint y: 149, endPoint x: 330, endPoint y: 146, distance: 29.6
click at [330, 146] on div "Janela de atendimento Grade de atendimento Capacidade Transportadoras Veículos …" at bounding box center [291, 144] width 583 height 289
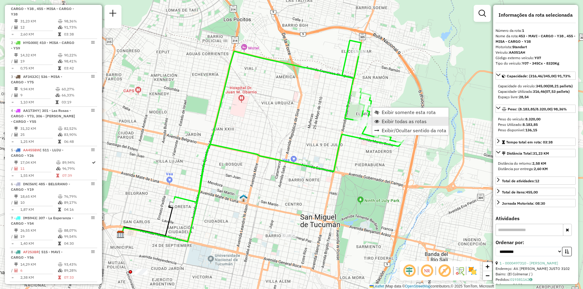
click at [382, 122] on span "Exibir todas as rotas" at bounding box center [403, 121] width 45 height 5
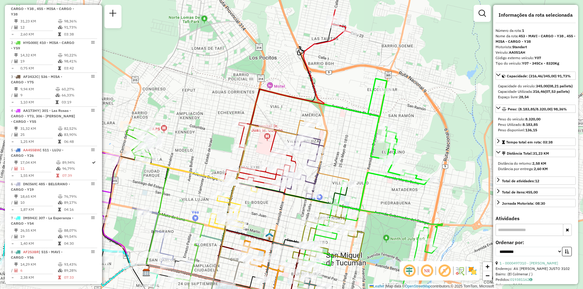
drag, startPoint x: 326, startPoint y: 90, endPoint x: 352, endPoint y: 129, distance: 46.1
click at [352, 129] on div "Janela de atendimento Grade de atendimento Capacidade Transportadoras Veículos …" at bounding box center [291, 144] width 583 height 289
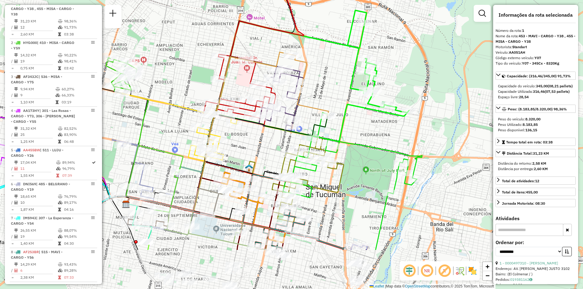
drag, startPoint x: 282, startPoint y: 161, endPoint x: 262, endPoint y: 85, distance: 78.5
click at [262, 85] on div "Janela de atendimento Grade de atendimento Capacidade Transportadoras Veículos …" at bounding box center [291, 144] width 583 height 289
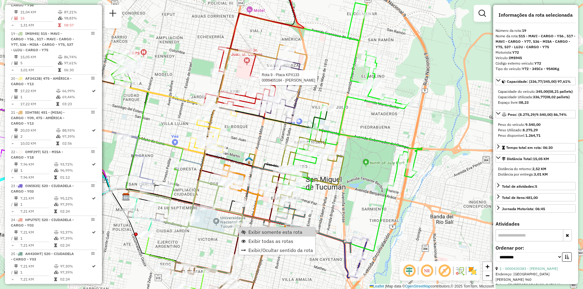
scroll to position [930, 0]
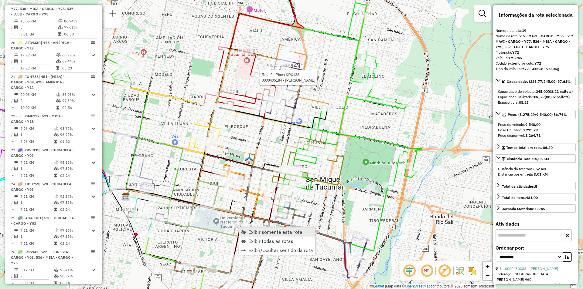
click at [263, 228] on link "Exibir somente esta rota" at bounding box center [277, 232] width 76 height 9
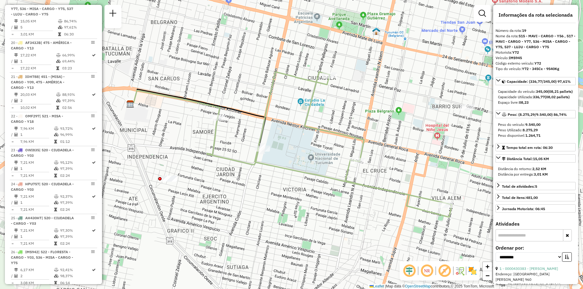
drag, startPoint x: 300, startPoint y: 191, endPoint x: 266, endPoint y: 185, distance: 34.1
click at [266, 185] on div "Janela de atendimento Grade de atendimento Capacidade Transportadoras Veículos …" at bounding box center [291, 144] width 583 height 289
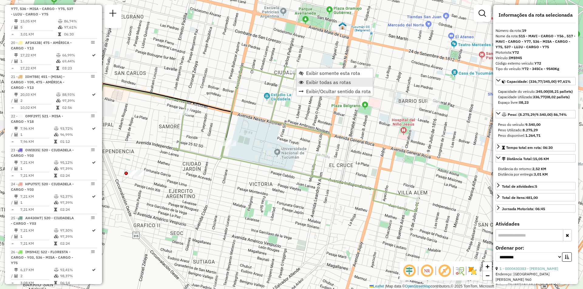
click at [321, 80] on span "Exibir todas as rotas" at bounding box center [328, 82] width 45 height 5
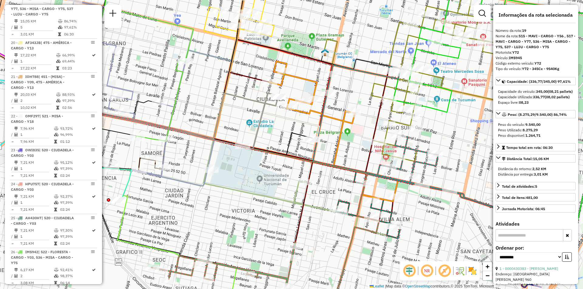
drag, startPoint x: 326, startPoint y: 143, endPoint x: 313, endPoint y: 168, distance: 28.2
click at [313, 168] on div "Janela de atendimento Grade de atendimento Capacidade Transportadoras Veículos …" at bounding box center [291, 144] width 583 height 289
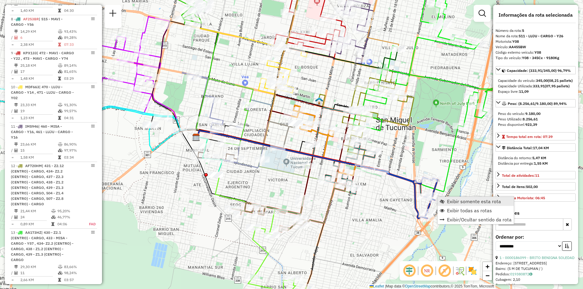
scroll to position [355, 0]
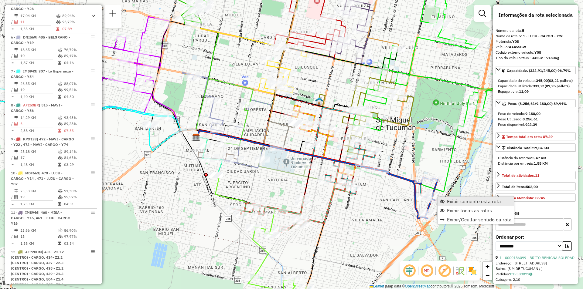
click at [445, 202] on link "Exibir somente esta rota" at bounding box center [475, 201] width 76 height 9
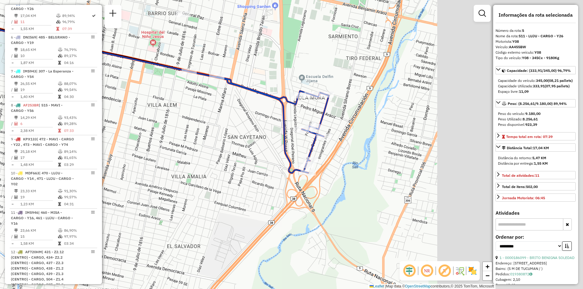
drag, startPoint x: 364, startPoint y: 183, endPoint x: 259, endPoint y: 141, distance: 112.4
click at [230, 141] on div "Janela de atendimento Grade de atendimento Capacidade Transportadoras Veículos …" at bounding box center [291, 144] width 583 height 289
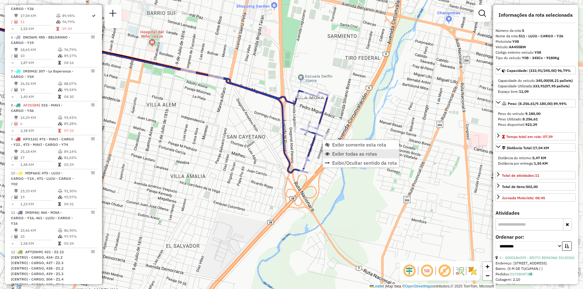
click at [335, 154] on span "Exibir todas as rotas" at bounding box center [354, 153] width 45 height 5
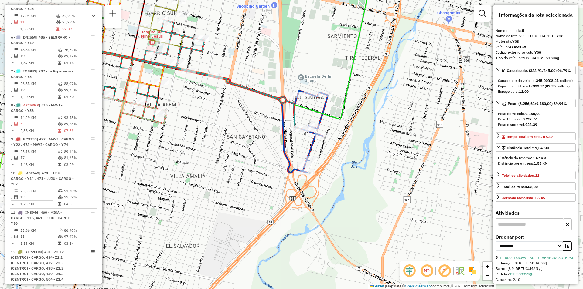
click at [236, 122] on div "Janela de atendimento Grade de atendimento Capacidade Transportadoras Veículos …" at bounding box center [291, 144] width 583 height 289
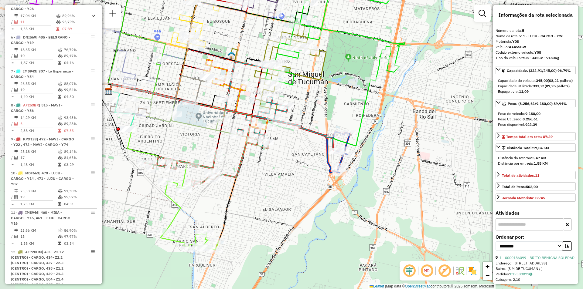
drag, startPoint x: 273, startPoint y: 88, endPoint x: 347, endPoint y: 91, distance: 74.1
click at [347, 91] on div "Janela de atendimento Grade de atendimento Capacidade Transportadoras Veículos …" at bounding box center [291, 144] width 583 height 289
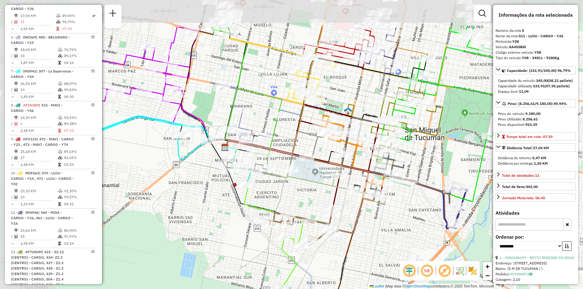
drag, startPoint x: 313, startPoint y: 98, endPoint x: 419, endPoint y: 151, distance: 118.5
click at [419, 151] on div "Janela de atendimento Grade de atendimento Capacidade Transportadoras Veículos …" at bounding box center [291, 144] width 583 height 289
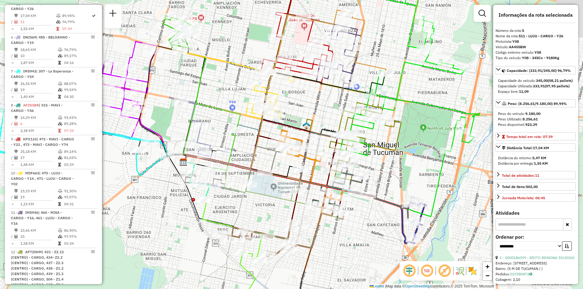
drag, startPoint x: 317, startPoint y: 136, endPoint x: 271, endPoint y: 152, distance: 48.0
click at [275, 151] on div at bounding box center [282, 148] width 15 height 6
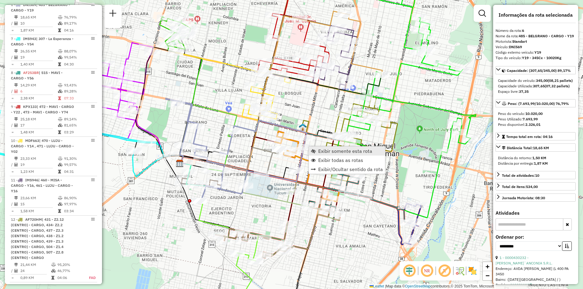
scroll to position [389, 0]
click at [315, 150] on link "Exibir somente esta rota" at bounding box center [347, 151] width 76 height 9
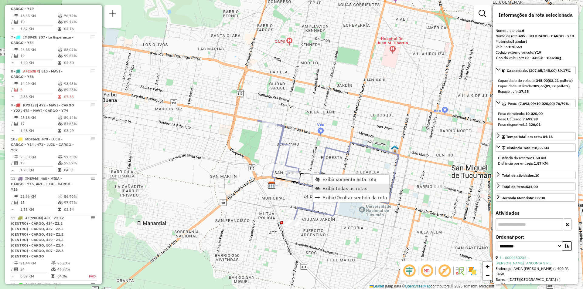
click at [321, 188] on link "Exibir todas as rotas" at bounding box center [351, 188] width 76 height 9
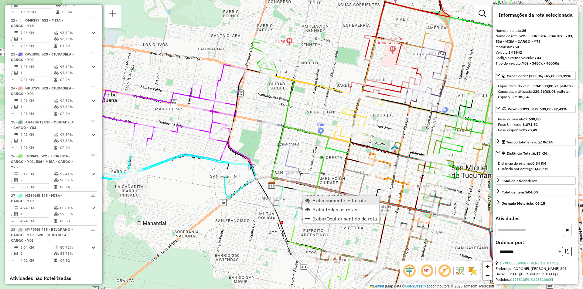
scroll to position [1177, 0]
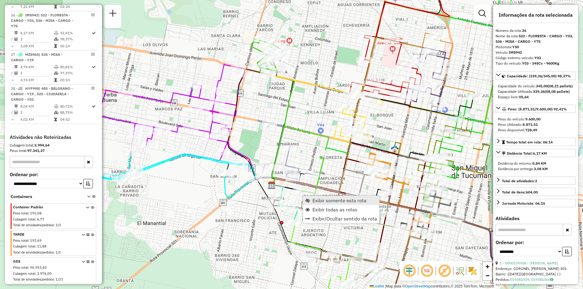
click at [347, 199] on span "Exibir somente esta rota" at bounding box center [339, 200] width 54 height 5
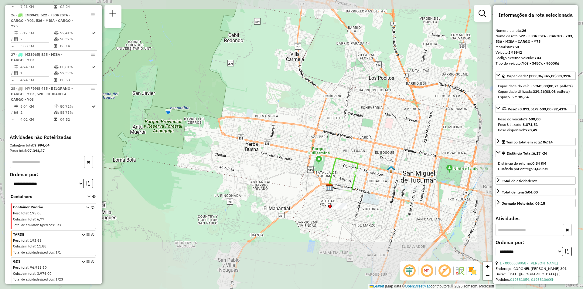
drag, startPoint x: 348, startPoint y: 210, endPoint x: 337, endPoint y: 152, distance: 59.8
click at [344, 171] on icon at bounding box center [350, 181] width 12 height 20
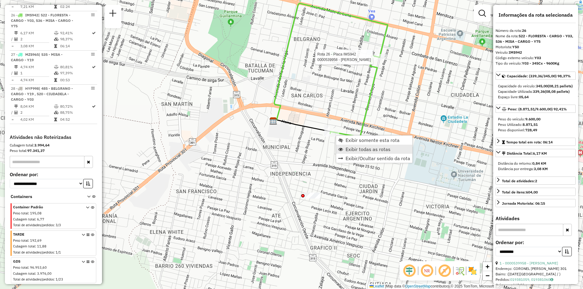
click at [351, 148] on span "Exibir todas as rotas" at bounding box center [367, 149] width 45 height 5
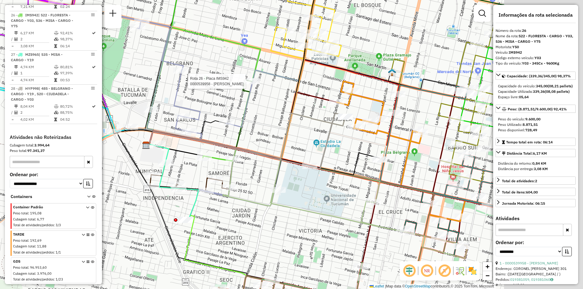
drag, startPoint x: 304, startPoint y: 120, endPoint x: 275, endPoint y: 124, distance: 29.1
click at [271, 124] on div "Rota 26 - Placa IMS942 0000539958 - Valera Ramiro Tomas Janela de atendimento G…" at bounding box center [291, 144] width 583 height 289
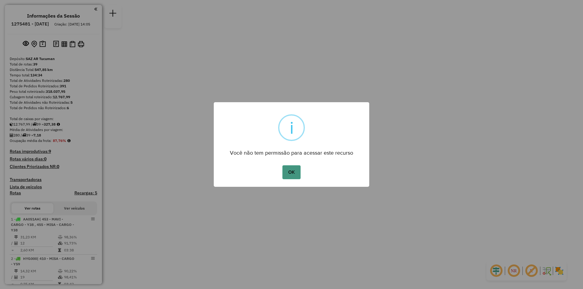
click at [292, 171] on button "OK" at bounding box center [291, 172] width 18 height 14
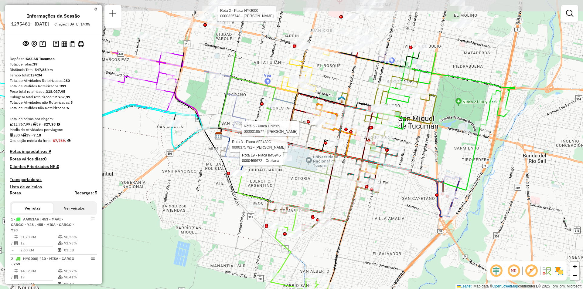
drag, startPoint x: 290, startPoint y: 109, endPoint x: 245, endPoint y: 182, distance: 85.8
click at [245, 182] on div "Rota 2 - Placa HYG000 0000325748 - BATLLE SANDRA ELIZABETH Rota 6 - Placa DNI56…" at bounding box center [291, 144] width 583 height 289
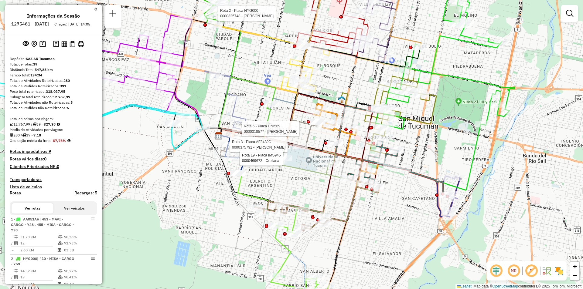
click at [254, 177] on div "Rota 2 - Placa HYG000 0000325748 - BATLLE SANDRA ELIZABETH Rota 6 - Placa DNI56…" at bounding box center [291, 144] width 583 height 289
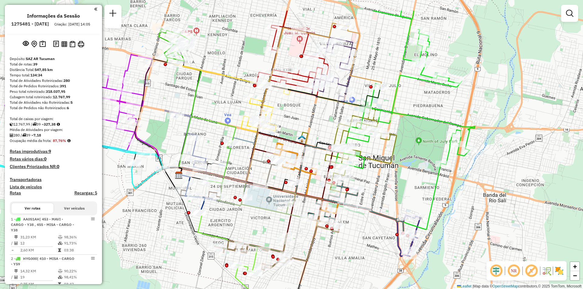
drag, startPoint x: 309, startPoint y: 156, endPoint x: 269, endPoint y: 195, distance: 56.0
click at [269, 195] on div "Janela de atendimento Grade de atendimento Capacidade Transportadoras Veículos …" at bounding box center [291, 144] width 583 height 289
select select "**********"
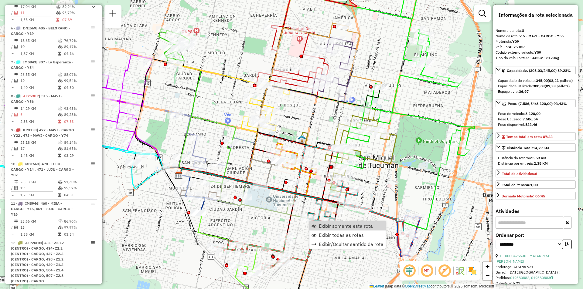
scroll to position [465, 0]
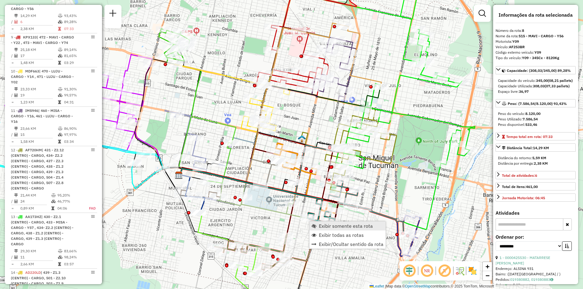
click at [318, 223] on link "Exibir somente esta rota" at bounding box center [347, 226] width 76 height 9
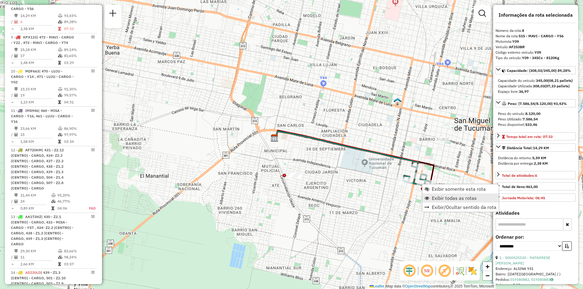
click at [432, 196] on span "Exibir todas as rotas" at bounding box center [454, 198] width 45 height 5
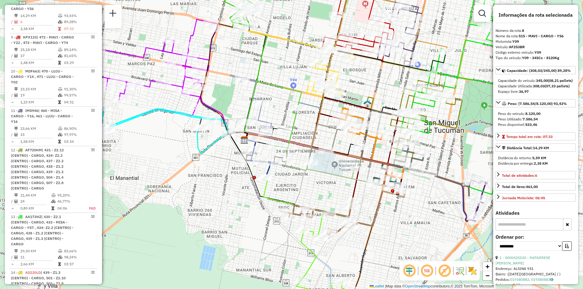
drag, startPoint x: 387, startPoint y: 211, endPoint x: 347, endPoint y: 202, distance: 40.6
click at [347, 202] on div "Janela de atendimento Grade de atendimento Capacidade Transportadoras Veículos …" at bounding box center [291, 144] width 583 height 289
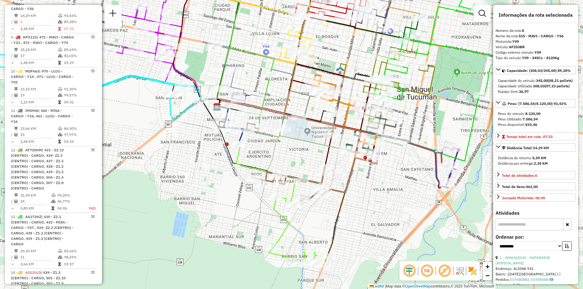
drag, startPoint x: 349, startPoint y: 207, endPoint x: 342, endPoint y: 184, distance: 24.0
click at [342, 184] on div "Janela de atendimento Grade de atendimento Capacidade Transportadoras Veículos …" at bounding box center [291, 144] width 583 height 289
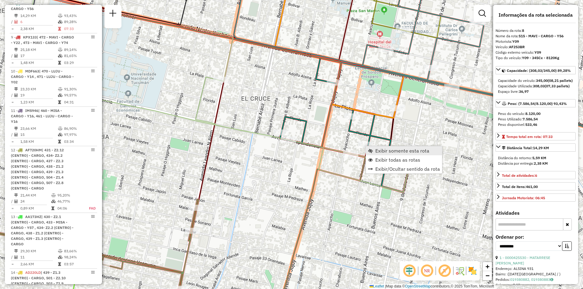
click at [399, 152] on span "Exibir somente esta rota" at bounding box center [402, 150] width 54 height 5
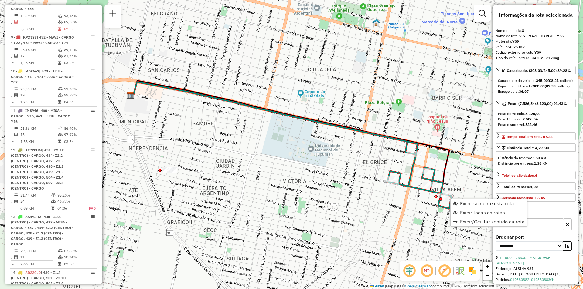
drag, startPoint x: 463, startPoint y: 212, endPoint x: 455, endPoint y: 236, distance: 26.3
click at [464, 212] on span "Exibir todas as rotas" at bounding box center [482, 212] width 45 height 5
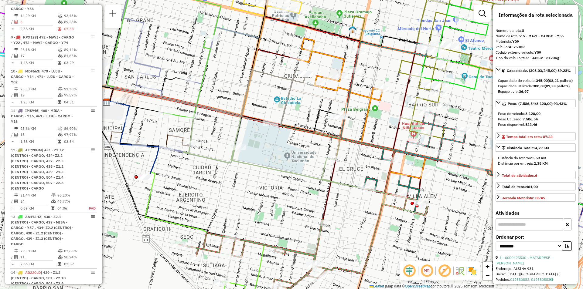
drag, startPoint x: 415, startPoint y: 254, endPoint x: 357, endPoint y: 249, distance: 57.6
click at [357, 259] on div "Janela de atendimento Grade de atendimento Capacidade Transportadoras Veículos …" at bounding box center [291, 144] width 583 height 289
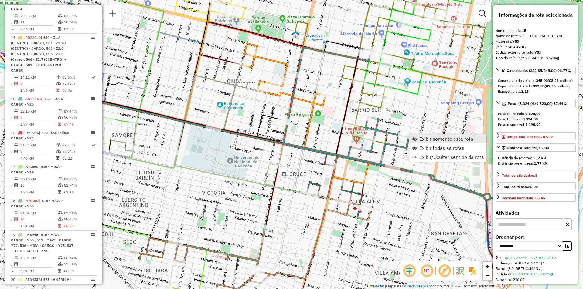
scroll to position [801, 0]
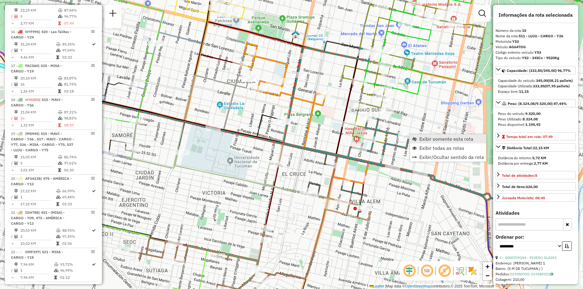
click at [416, 137] on span "Exibir somente esta rota" at bounding box center [414, 139] width 5 height 5
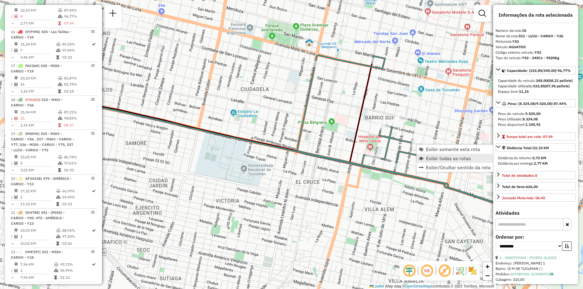
click at [423, 154] on link "Exibir todas as rotas" at bounding box center [454, 158] width 76 height 9
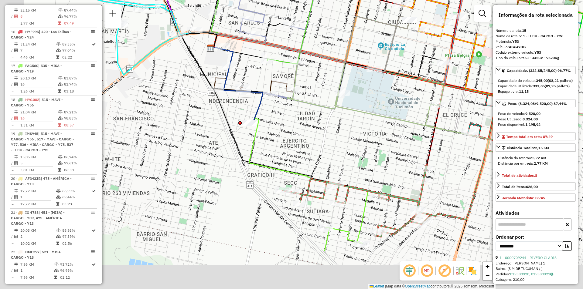
drag, startPoint x: 174, startPoint y: 196, endPoint x: 340, endPoint y: 113, distance: 185.9
click at [340, 113] on div "Janela de atendimento Grade de atendimento Capacidade Transportadoras Veículos …" at bounding box center [291, 144] width 583 height 289
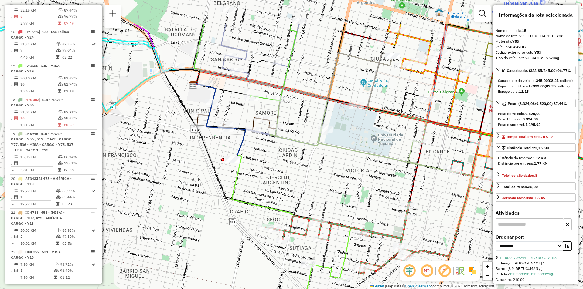
drag, startPoint x: 207, startPoint y: 155, endPoint x: 277, endPoint y: 230, distance: 102.6
click at [277, 230] on div "Janela de atendimento Grade de atendimento Capacidade Transportadoras Veículos …" at bounding box center [291, 144] width 583 height 289
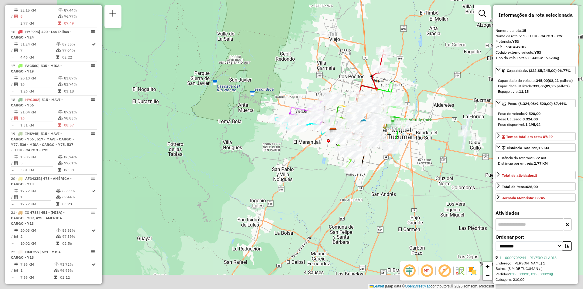
drag, startPoint x: 270, startPoint y: 157, endPoint x: 391, endPoint y: 136, distance: 122.3
click at [391, 136] on div "Janela de atendimento Grade de atendimento Capacidade Transportadoras Veículos …" at bounding box center [291, 144] width 583 height 289
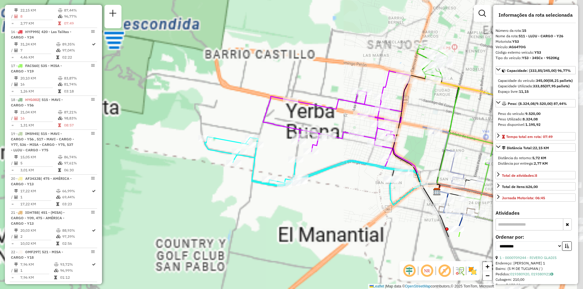
drag, startPoint x: 299, startPoint y: 107, endPoint x: 185, endPoint y: 32, distance: 136.5
click at [185, 32] on div "Janela de atendimento Grade de atendimento Capacidade Transportadoras Veículos …" at bounding box center [291, 144] width 583 height 289
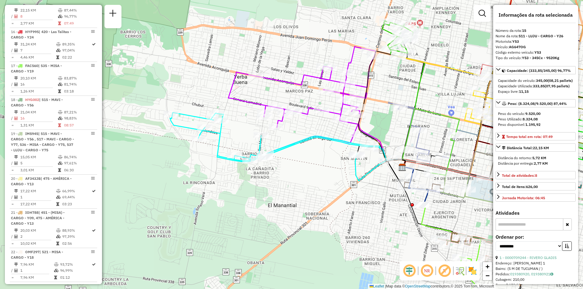
drag, startPoint x: 394, startPoint y: 141, endPoint x: 96, endPoint y: 27, distance: 319.0
click at [96, 27] on hb-router-mapa "Informações da Sessão 1275481 - 15/09/2025 Criação: 13/09/2025 14:05 Depósito: …" at bounding box center [291, 144] width 583 height 289
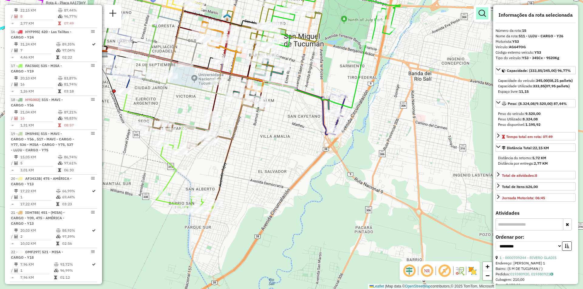
click at [483, 12] on em at bounding box center [481, 13] width 7 height 7
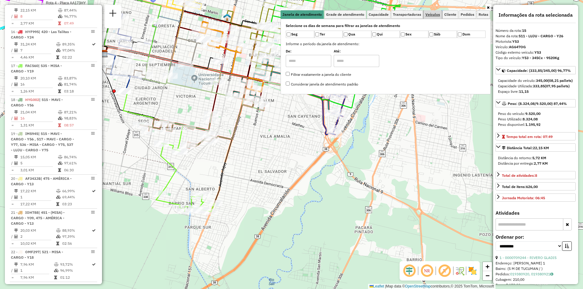
click at [440, 17] on link "Veículos" at bounding box center [432, 14] width 18 height 8
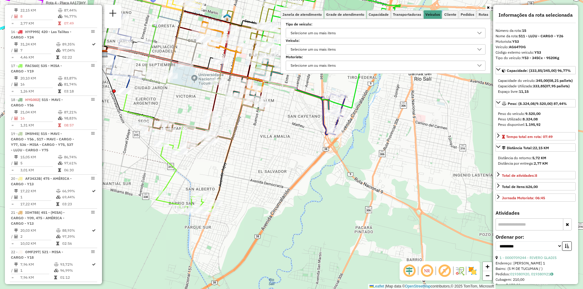
click at [398, 33] on div "Selecione um ou mais itens" at bounding box center [380, 33] width 185 height 10
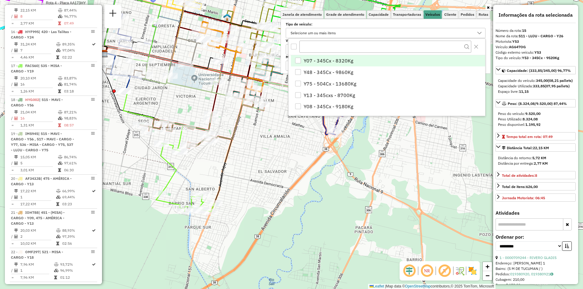
scroll to position [4, 21]
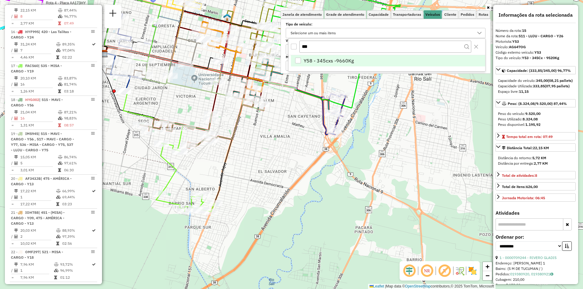
type input "***"
click at [369, 59] on li "Y58 - 345cxs -9660Kg" at bounding box center [388, 61] width 194 height 12
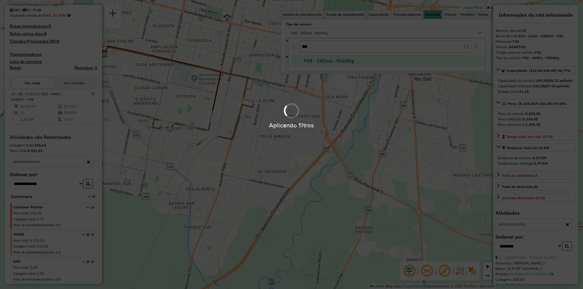
scroll to position [114, 0]
drag, startPoint x: 354, startPoint y: 101, endPoint x: 331, endPoint y: 130, distance: 36.4
click at [334, 130] on hb-app "Aplicando filtros Pop-up bloqueado! Seu navegador bloqueou automáticamente a ab…" at bounding box center [291, 144] width 583 height 289
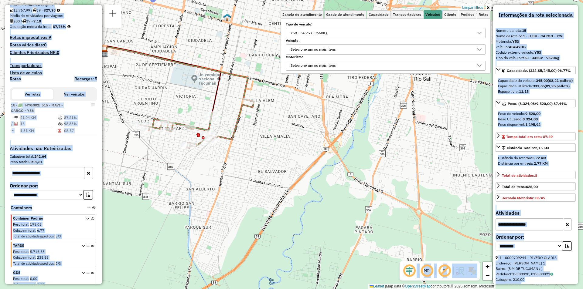
click at [402, 185] on div "Limpar filtros Janela de atendimento Grade de atendimento Capacidade Transporta…" at bounding box center [291, 144] width 583 height 289
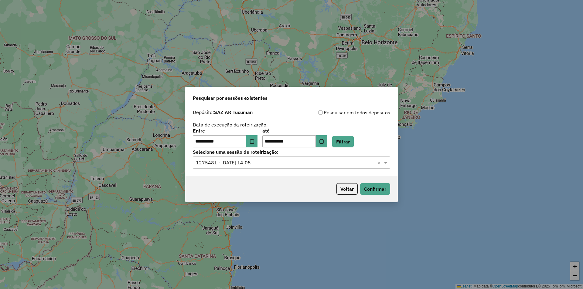
click at [291, 158] on div "Selecione uma sessão × 1275481 - [DATE] 14:05 ×" at bounding box center [291, 163] width 197 height 12
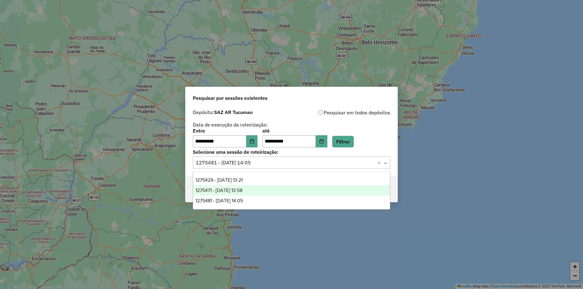
click at [278, 189] on div "1275471 - [DATE] 13:58" at bounding box center [291, 190] width 197 height 10
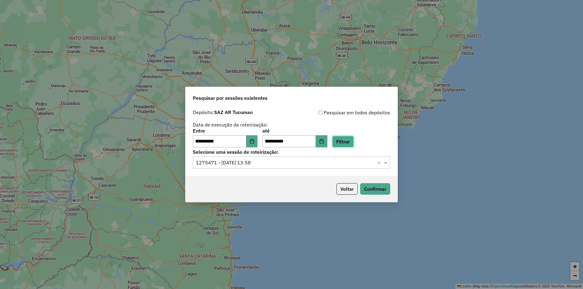
click at [340, 140] on button "Filtrar" at bounding box center [343, 142] width 22 height 12
